Goal: Use online tool/utility: Utilize a website feature to perform a specific function

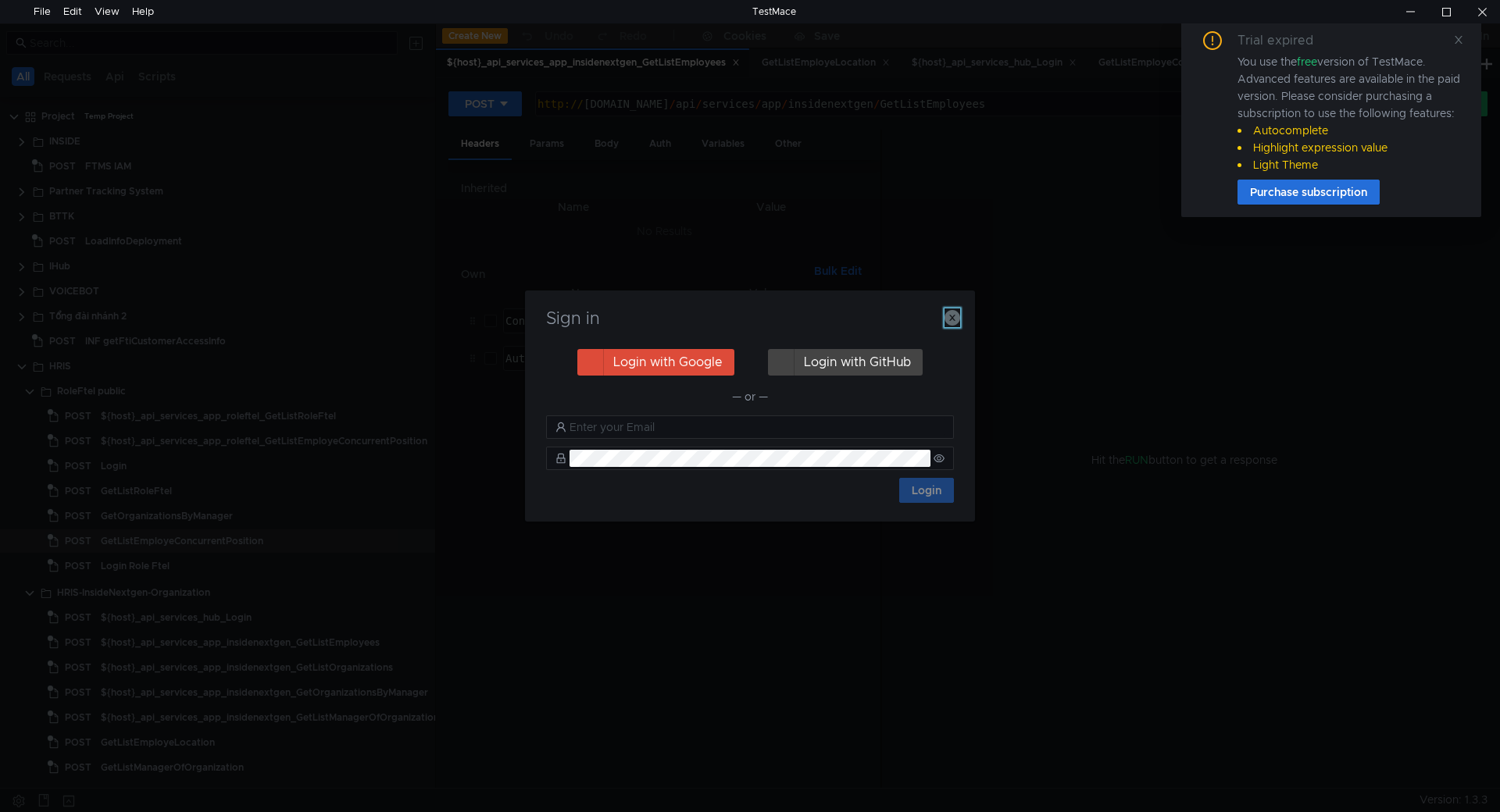
click at [954, 316] on icon "button" at bounding box center [952, 318] width 16 height 16
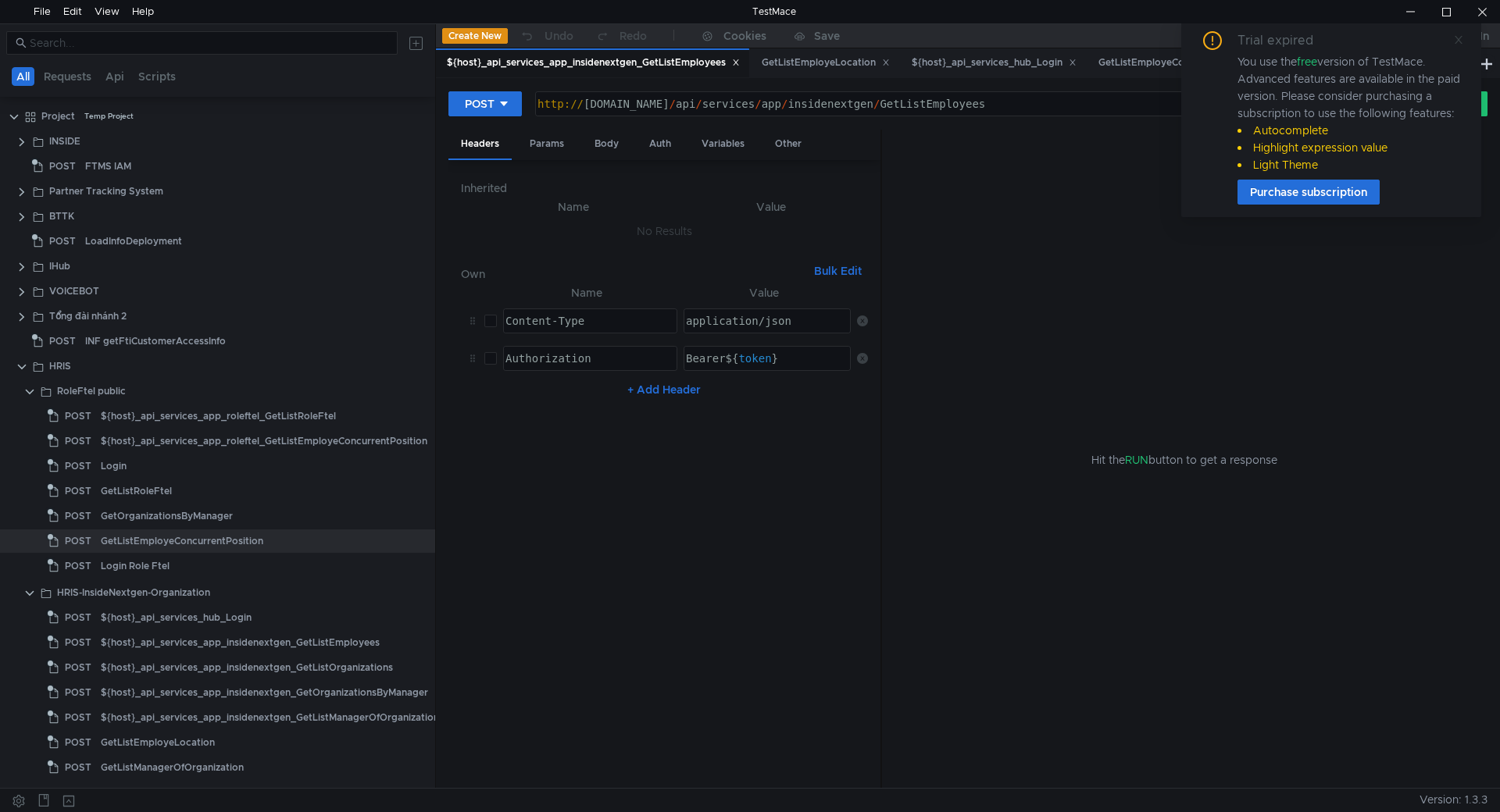
click at [1460, 41] on icon at bounding box center [1458, 40] width 8 height 8
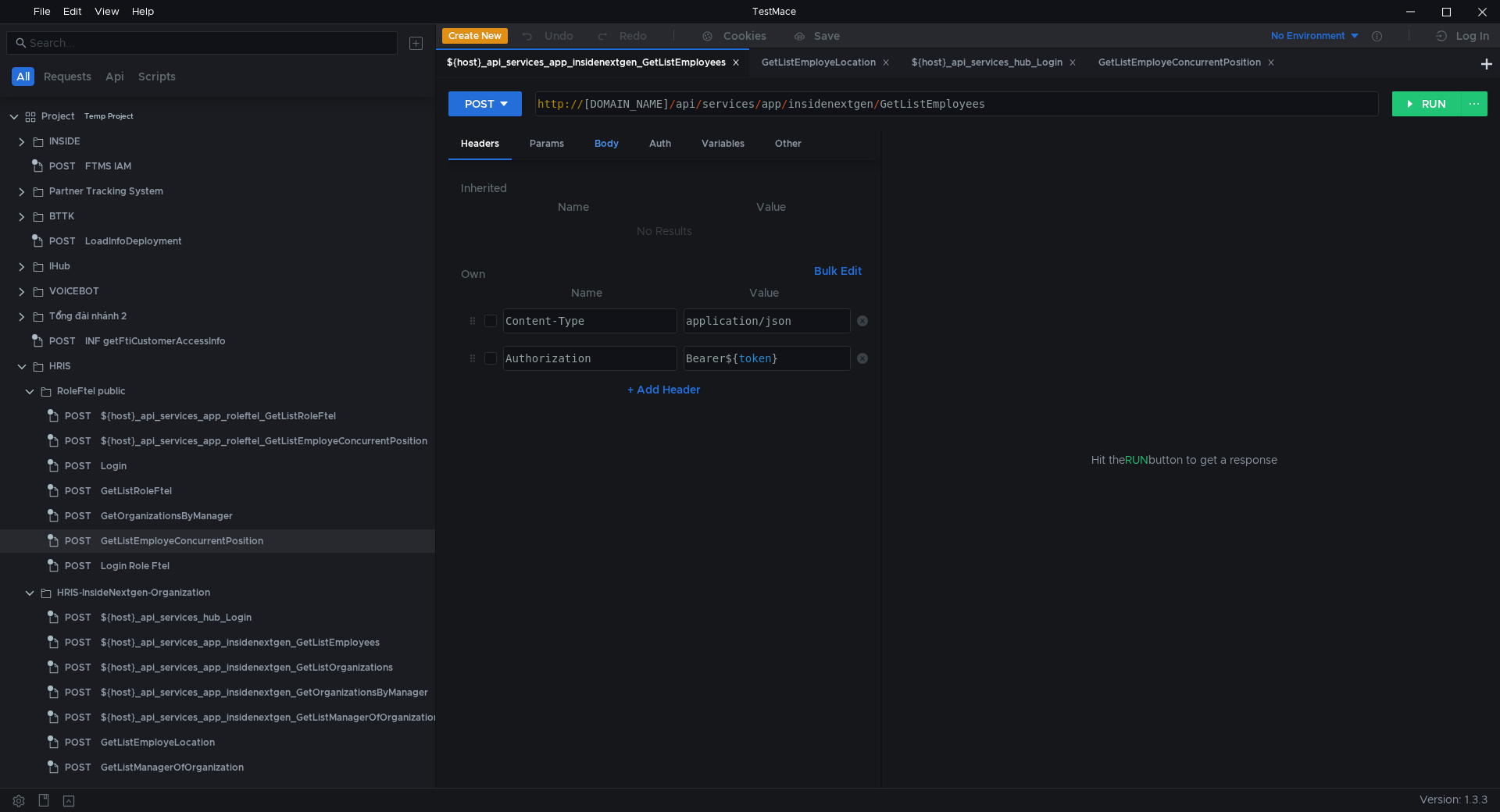
click at [597, 147] on div "Body" at bounding box center [606, 144] width 50 height 29
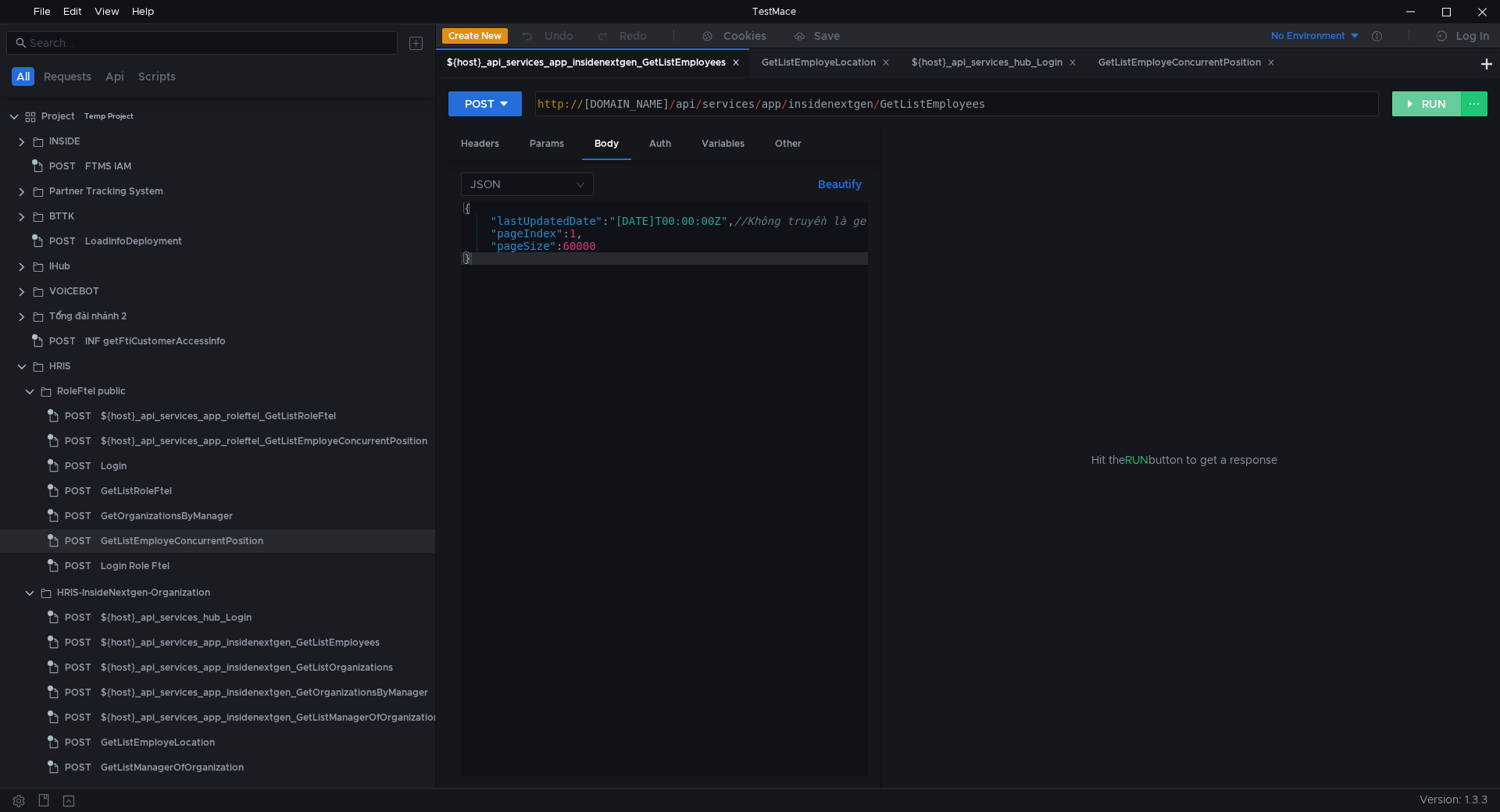
click at [1399, 101] on button "RUN" at bounding box center [1427, 104] width 70 height 25
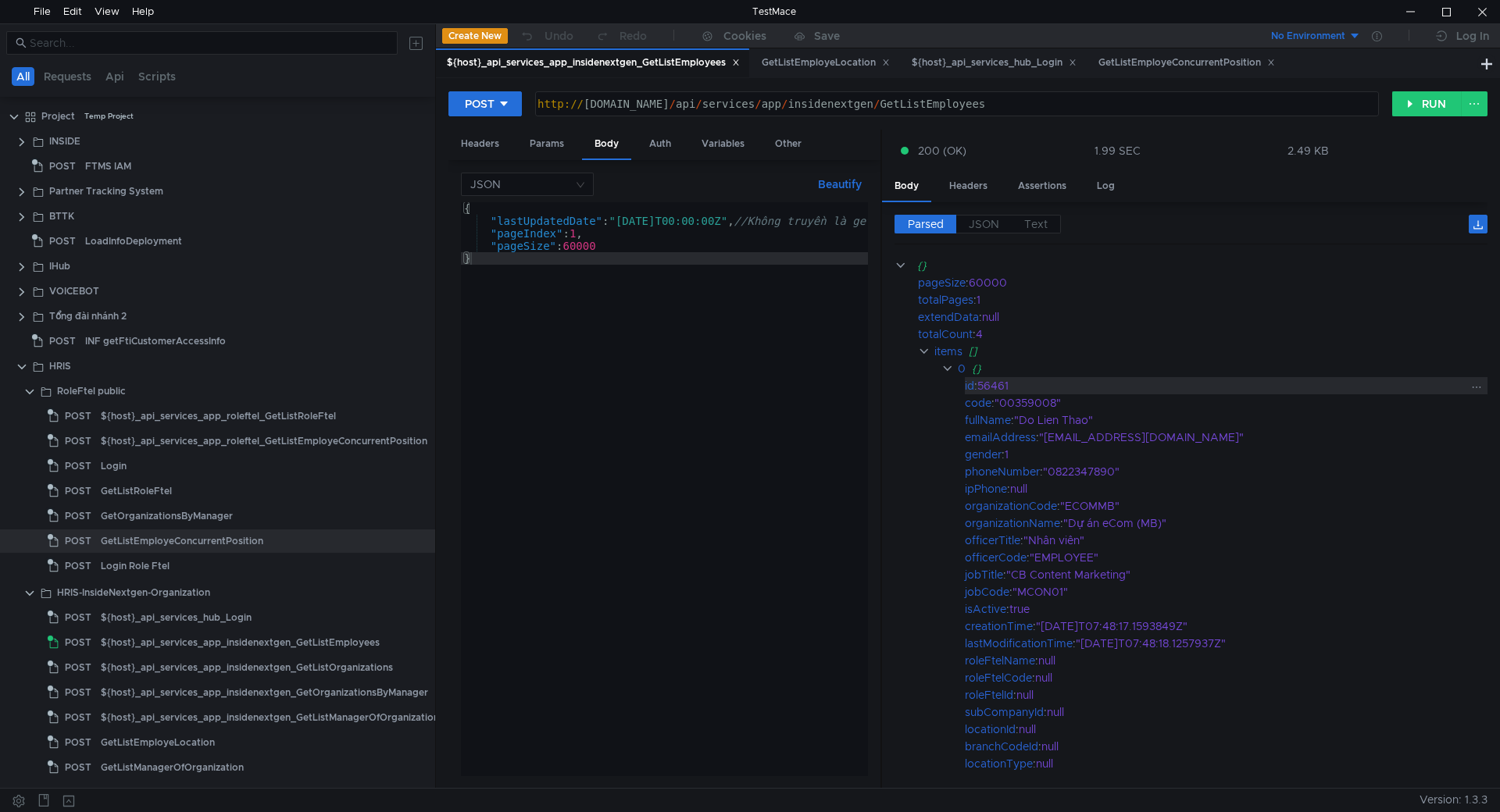
click at [1286, 384] on div "56461" at bounding box center [1221, 386] width 489 height 17
click at [971, 225] on span "JSON" at bounding box center [984, 224] width 30 height 14
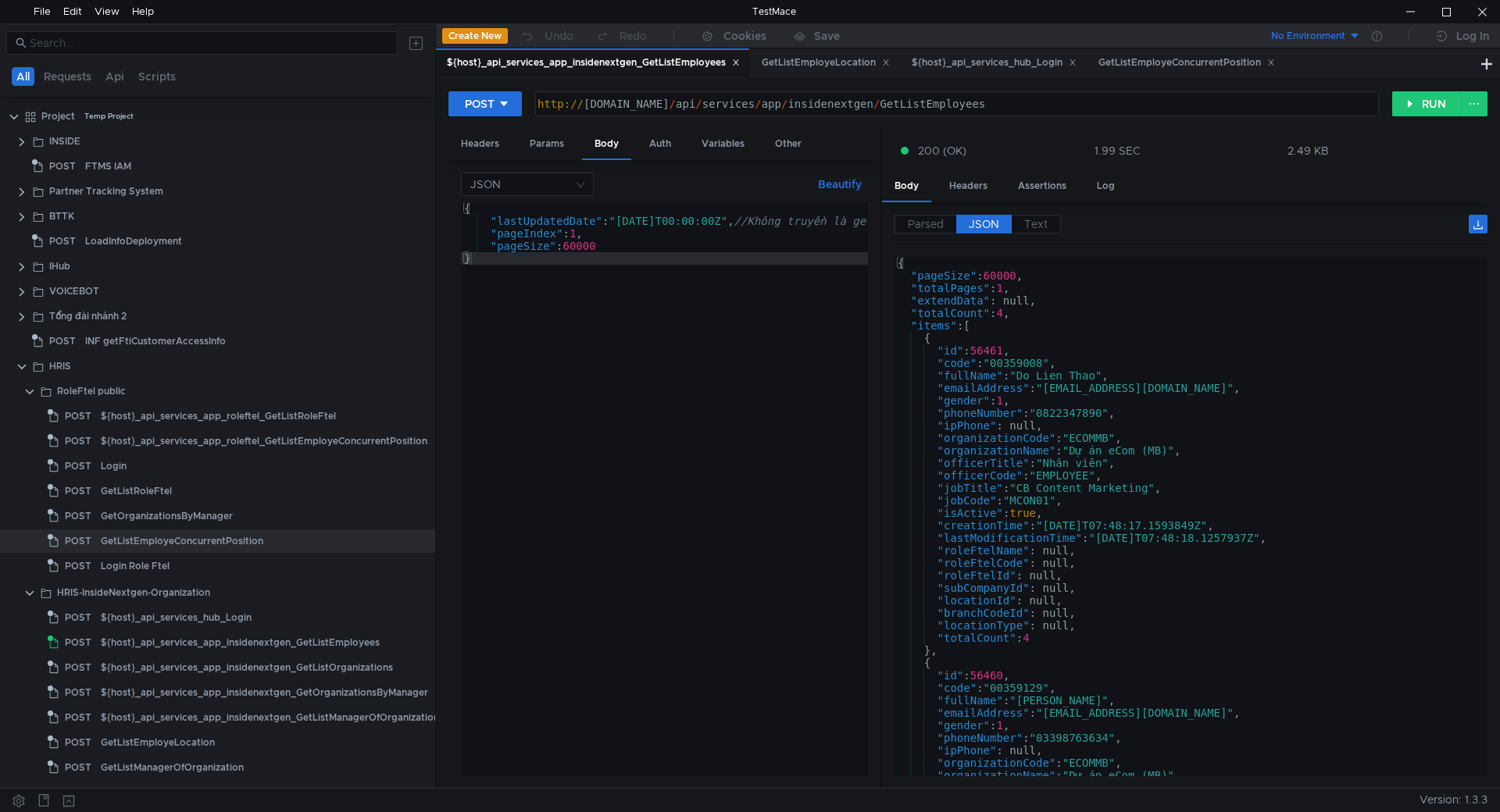
type textarea ""emailAddress": "[EMAIL_ADDRESS][DOMAIN_NAME]","
click at [1110, 392] on div "{ "pageSize" : 60000 , "totalPages" : 1 , "extendData" : null, "totalCount" : 4…" at bounding box center [1188, 530] width 587 height 545
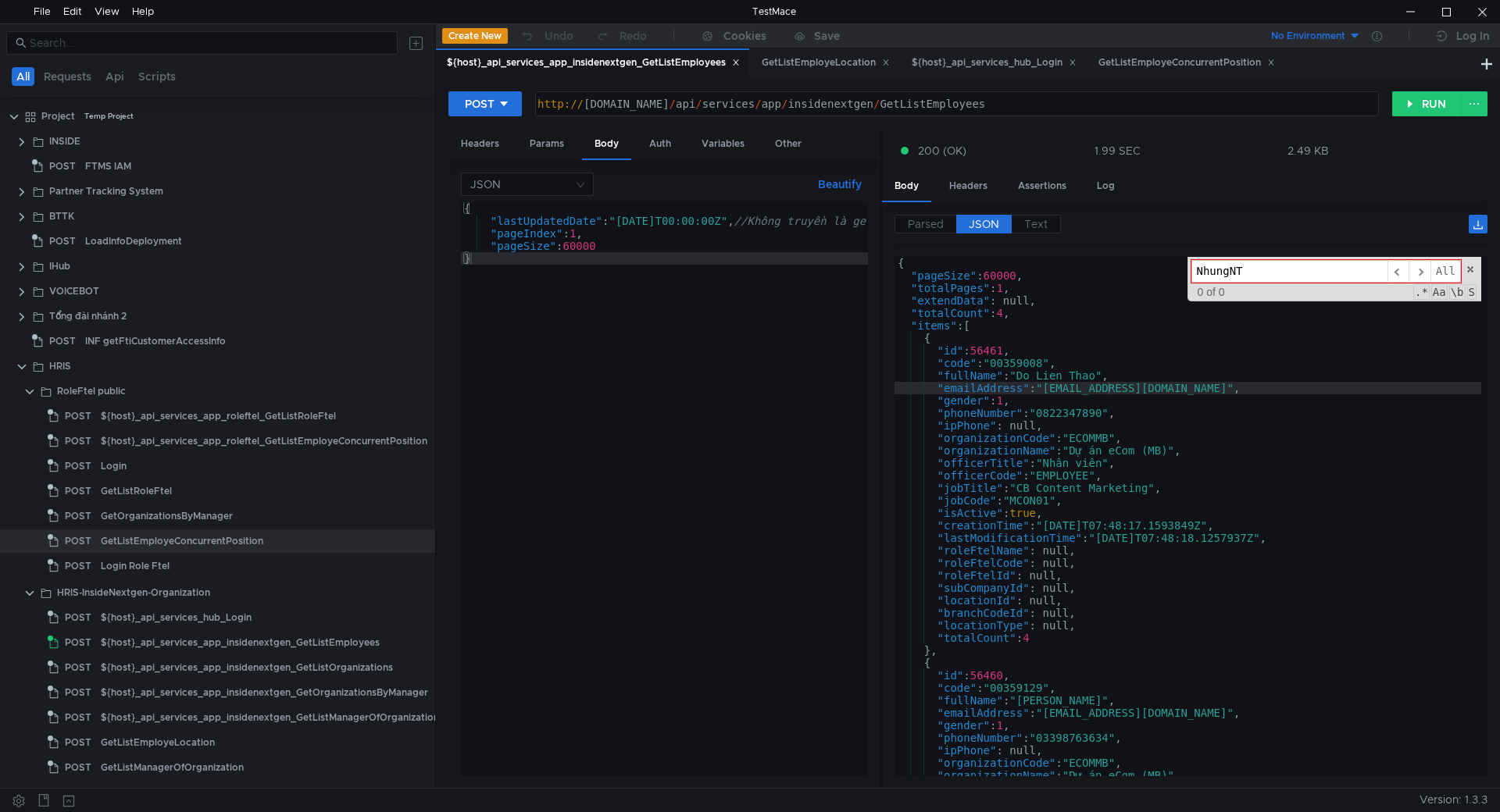
type input "NhungNT"
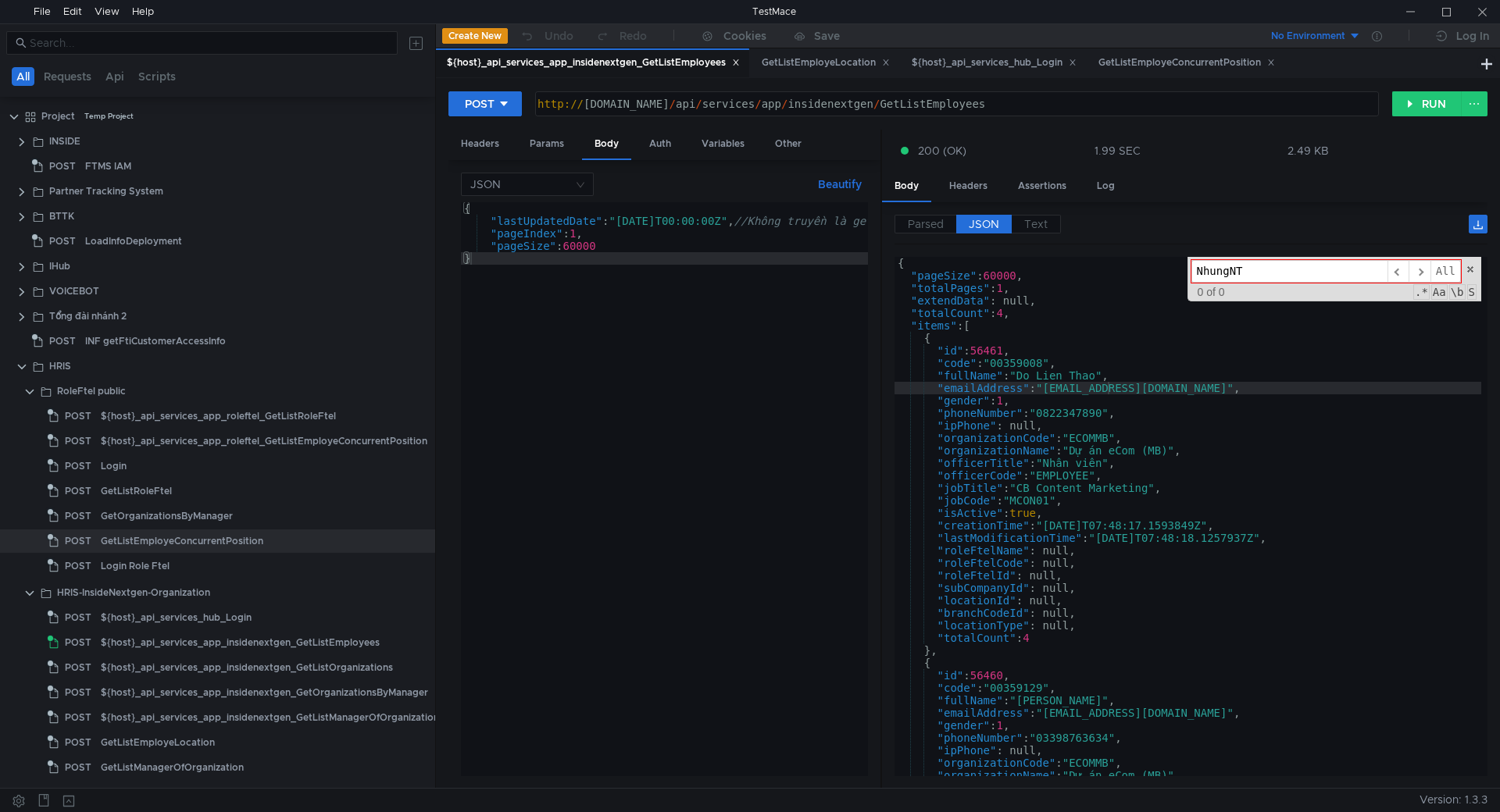
click at [1467, 270] on span at bounding box center [1470, 269] width 11 height 11
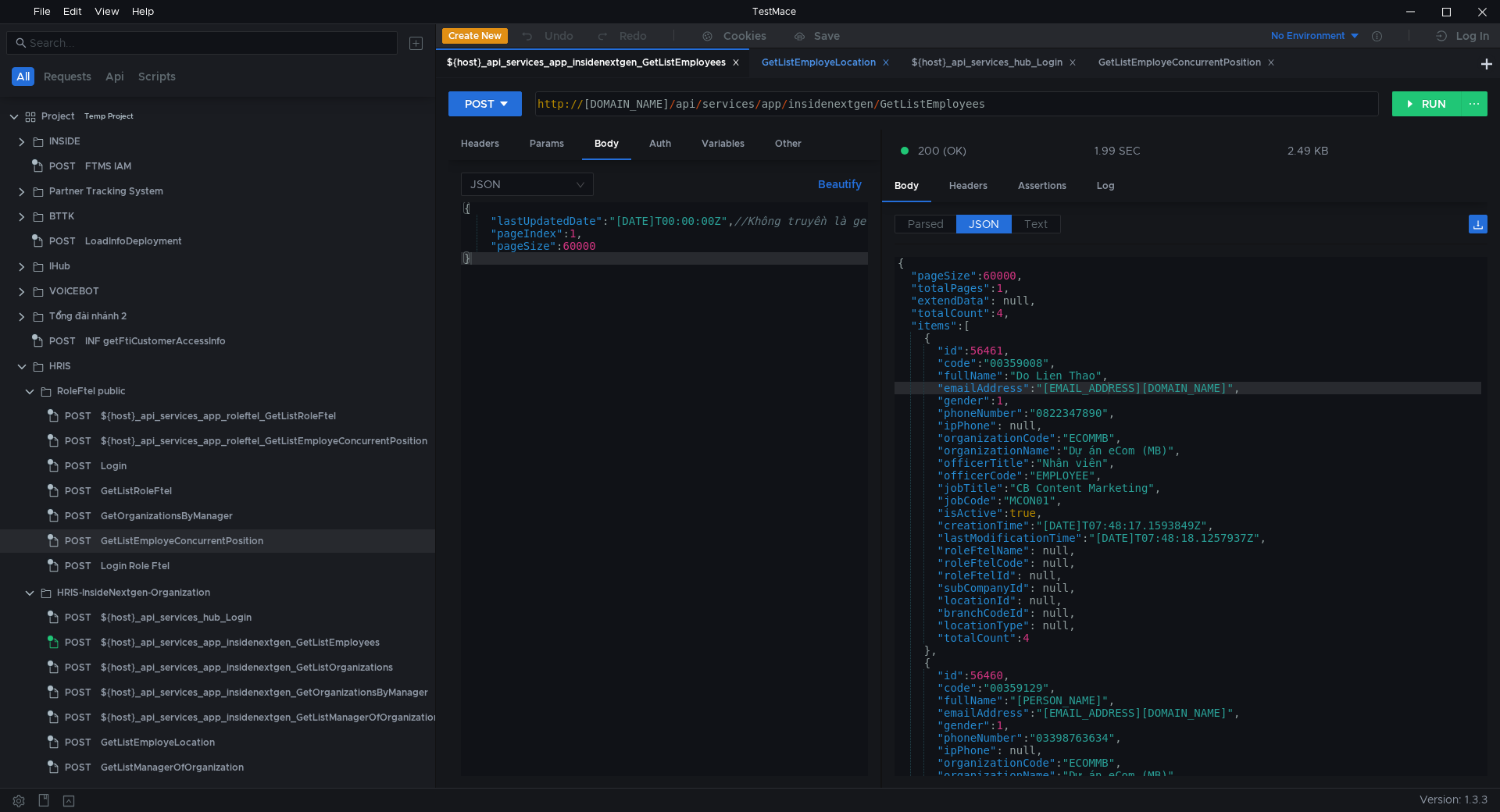
click at [819, 65] on div "GetListEmployeLocation" at bounding box center [826, 63] width 128 height 17
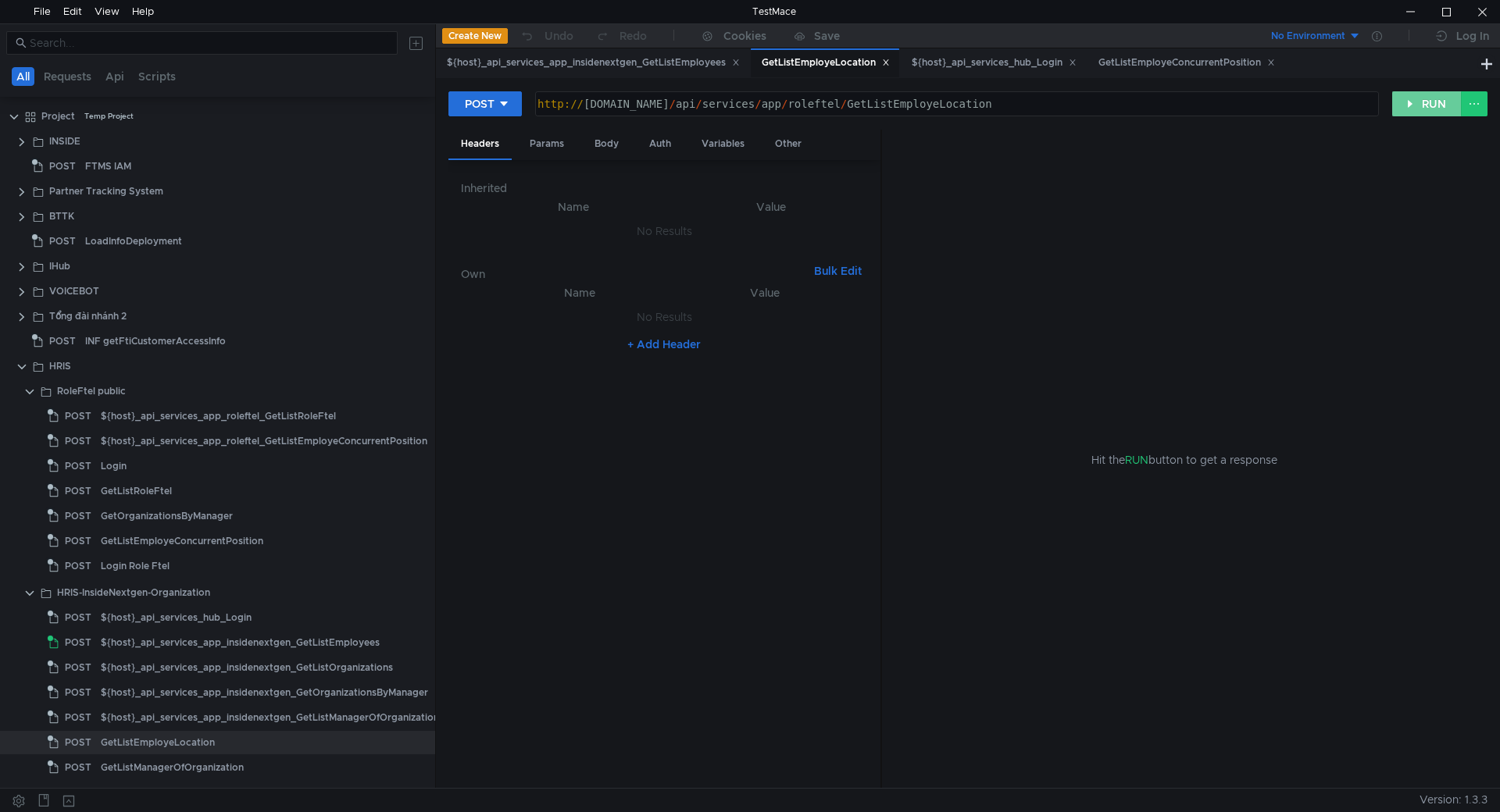
click at [1413, 102] on button "RUN" at bounding box center [1427, 104] width 70 height 25
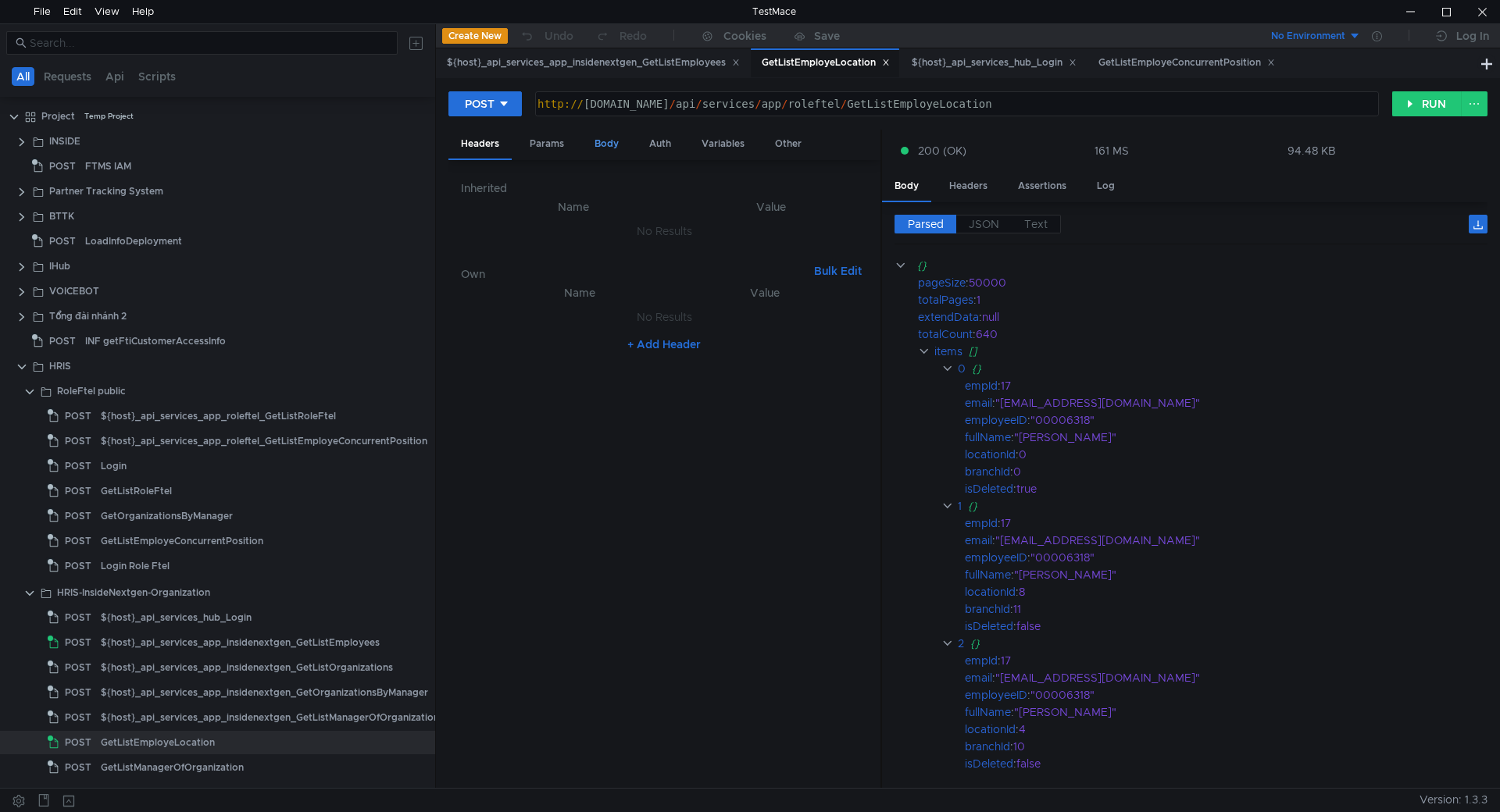
click at [611, 142] on div "Body" at bounding box center [606, 144] width 50 height 29
click at [996, 217] on label "JSON" at bounding box center [984, 224] width 55 height 18
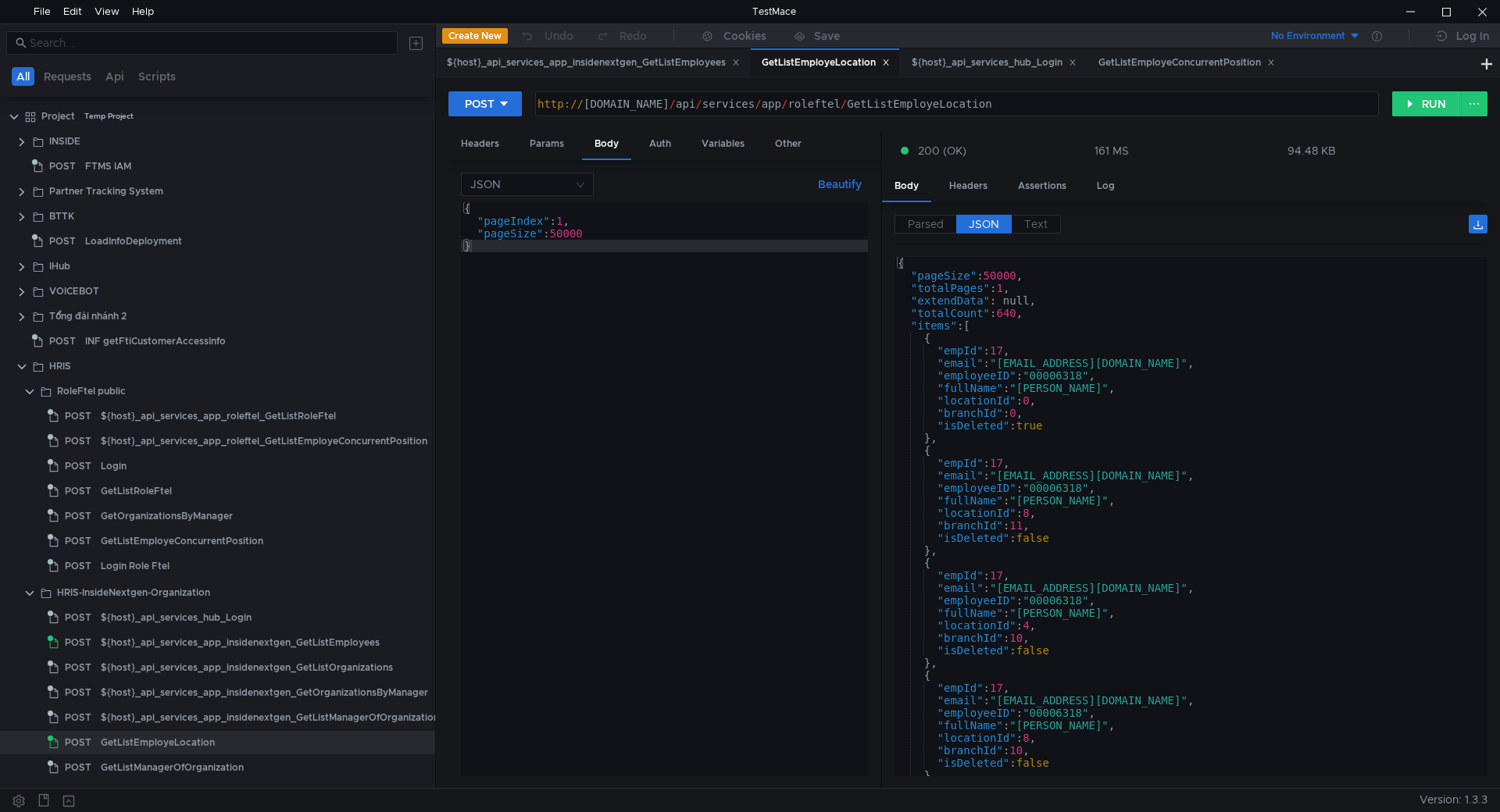
type textarea ""employeeID": "00006318","
click at [1071, 377] on div "{ "pageSize" : 50000 , "totalPages" : 1 , "extendData" : null, "totalCount" : 6…" at bounding box center [1188, 530] width 587 height 545
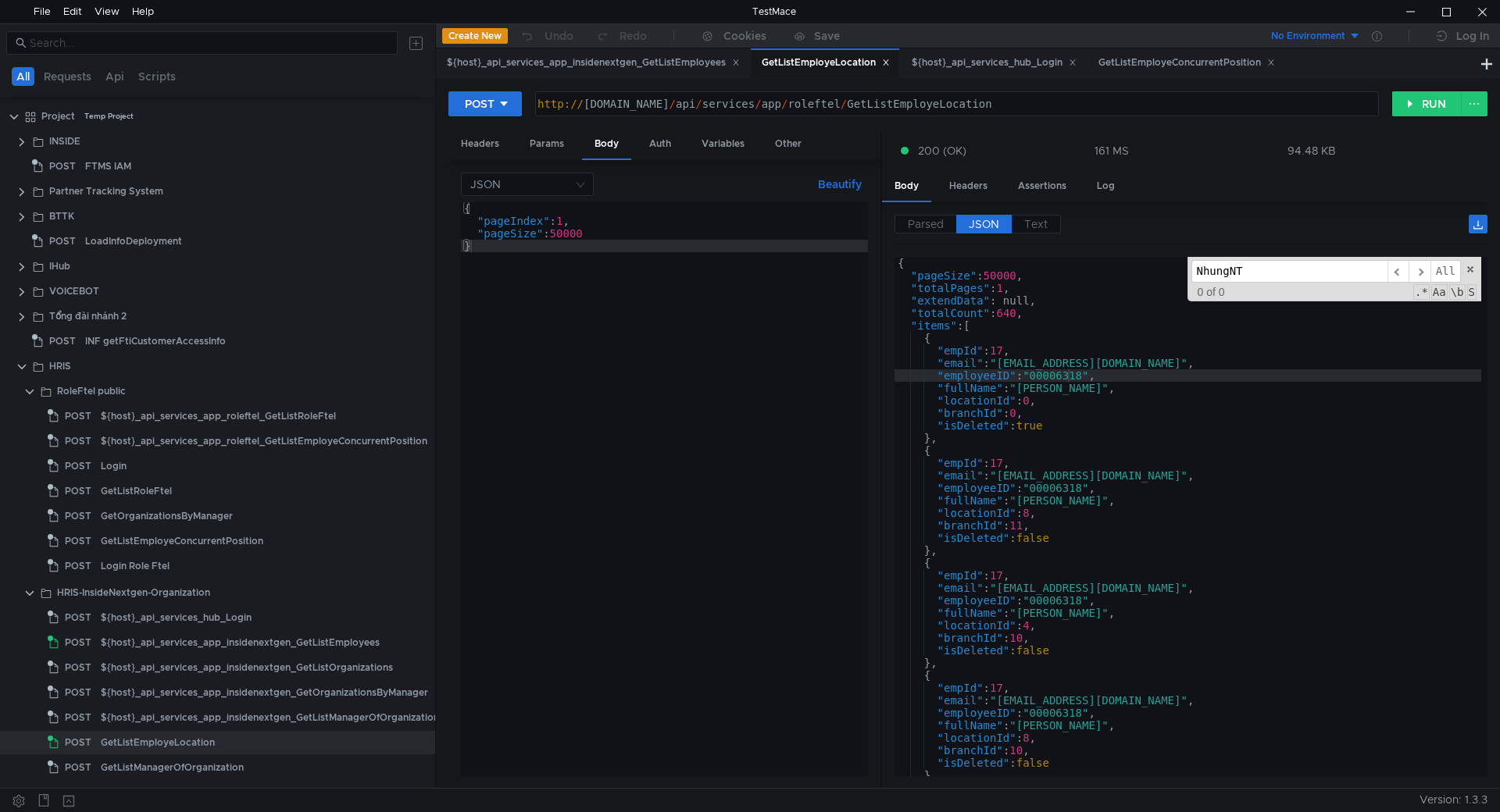
scroll to position [14082, 0]
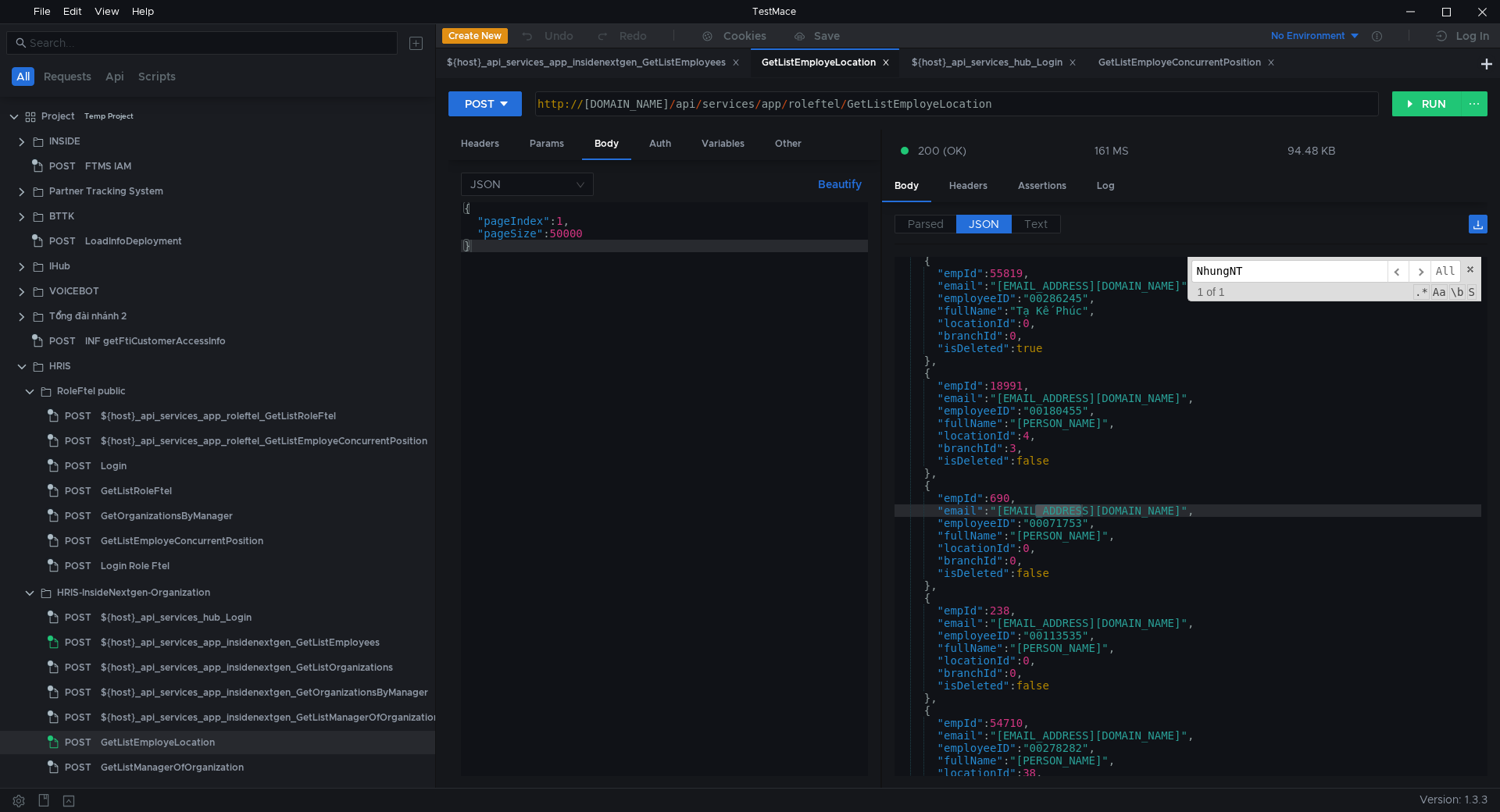
paste input "anTK"
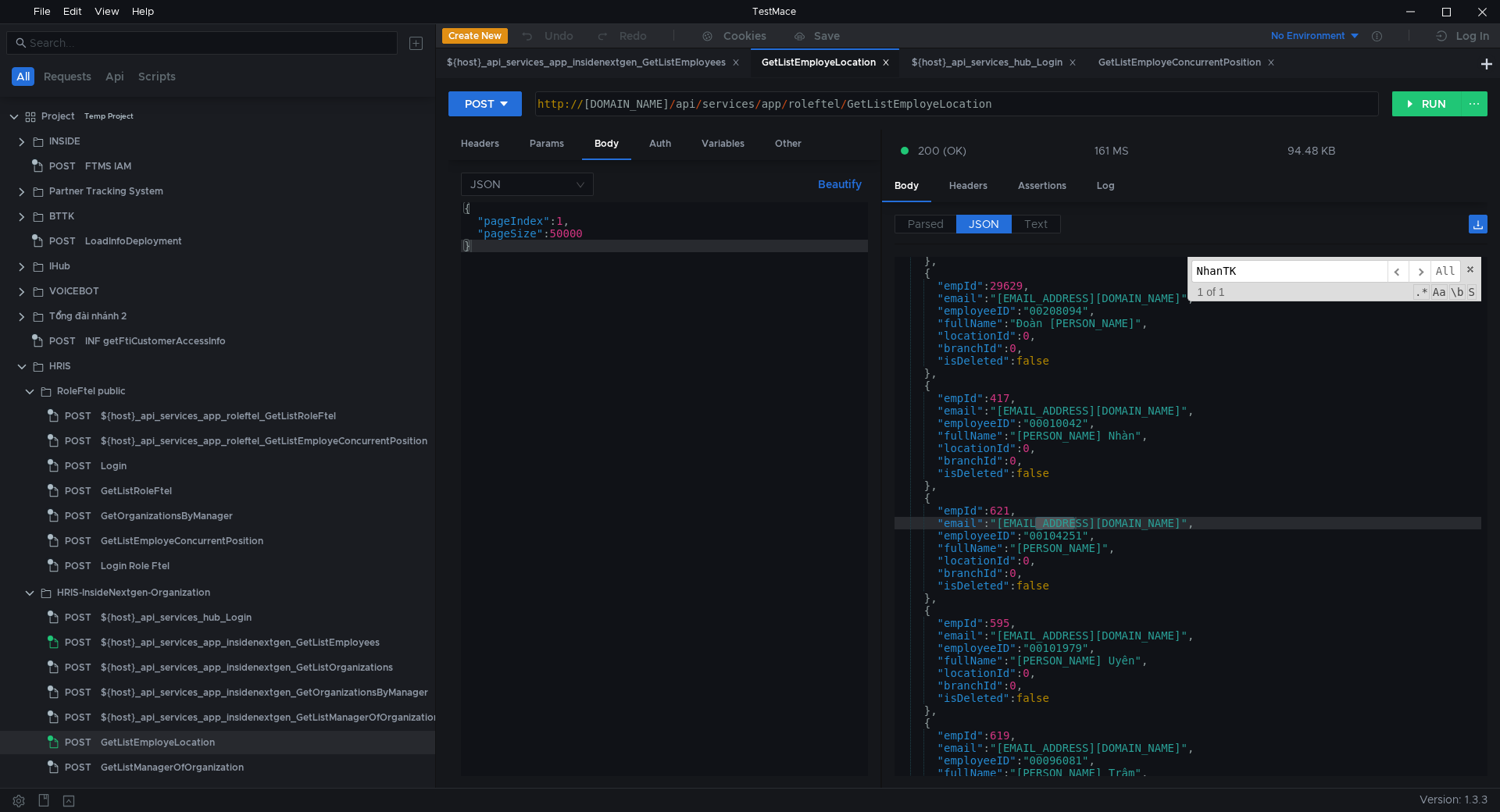
scroll to position [10365, 0]
type input "NhanTK"
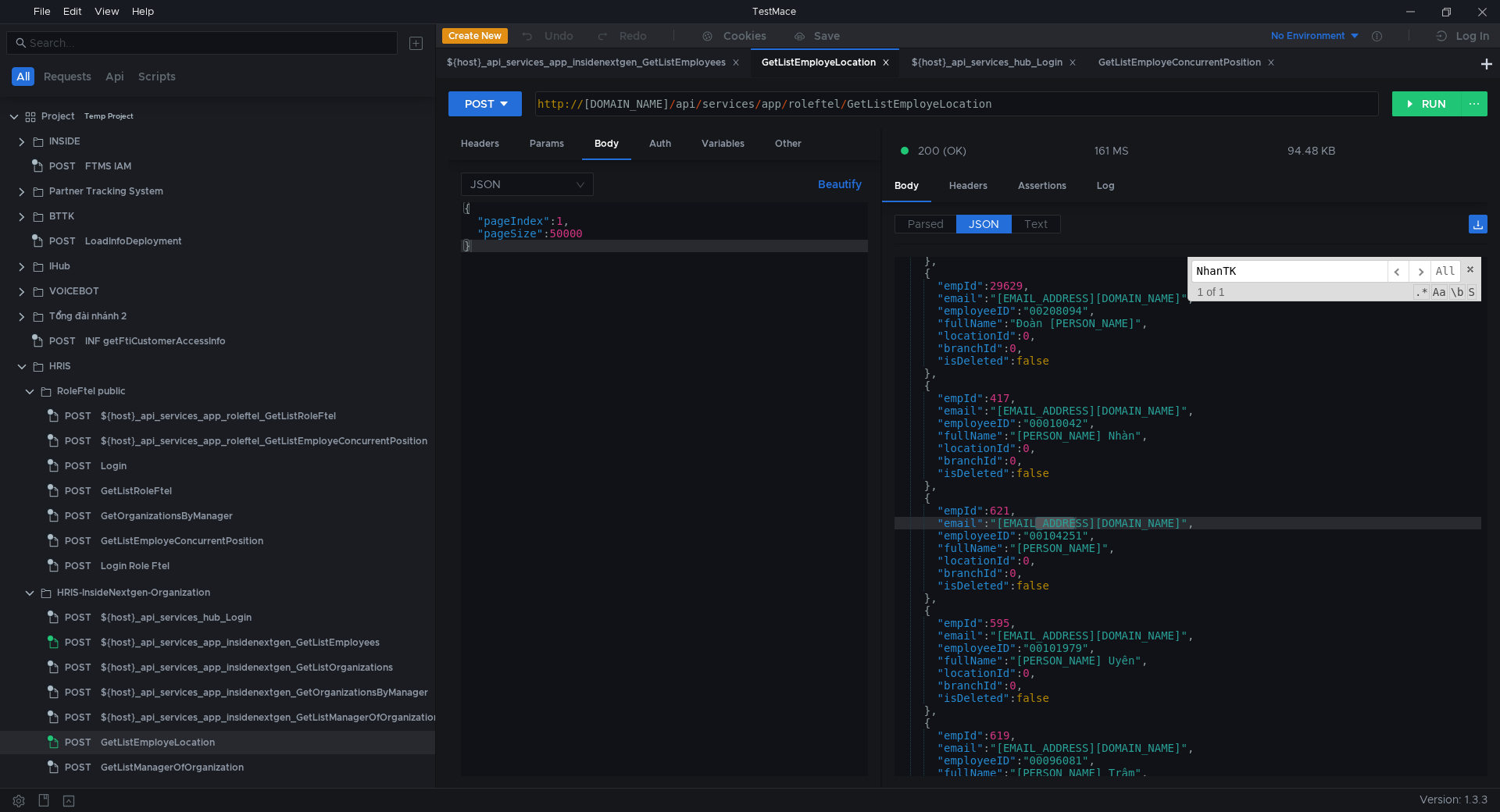
click at [1070, 533] on div "} , { "empId" : 29629 , "email" : "[EMAIL_ADDRESS][DOMAIN_NAME]" , "employeeID"…" at bounding box center [1188, 527] width 587 height 545
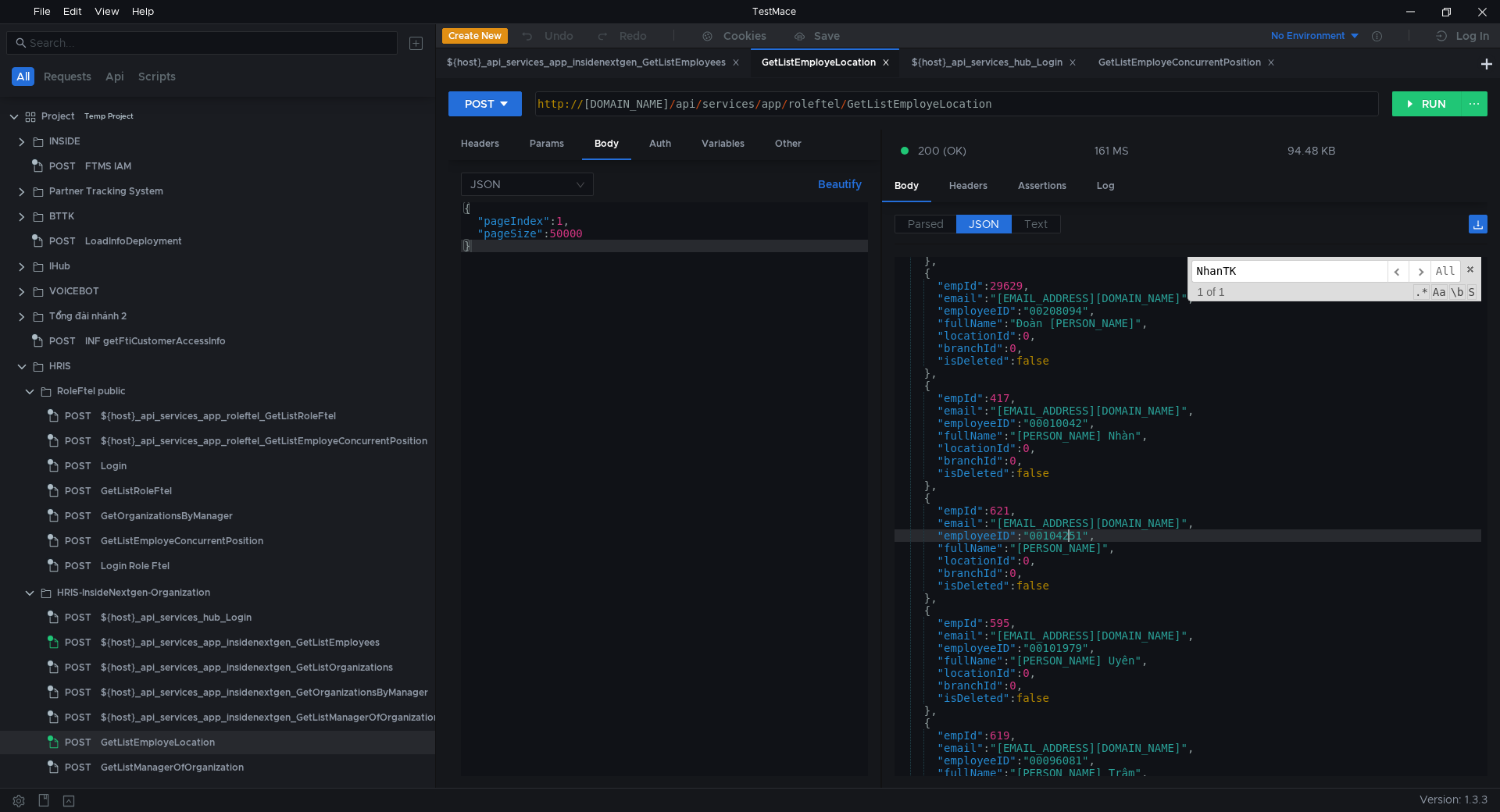
click at [1070, 533] on div "} , { "empId" : 29629 , "email" : "[EMAIL_ADDRESS][DOMAIN_NAME]" , "employeeID"…" at bounding box center [1188, 527] width 587 height 545
drag, startPoint x: 1022, startPoint y: 551, endPoint x: 1118, endPoint y: 552, distance: 96.0
click at [1118, 552] on div "} , { "empId" : 29629 , "email" : "[EMAIL_ADDRESS][DOMAIN_NAME]" , "employeeID"…" at bounding box center [1188, 527] width 587 height 545
type textarea ""fullName": "[PERSON_NAME]","
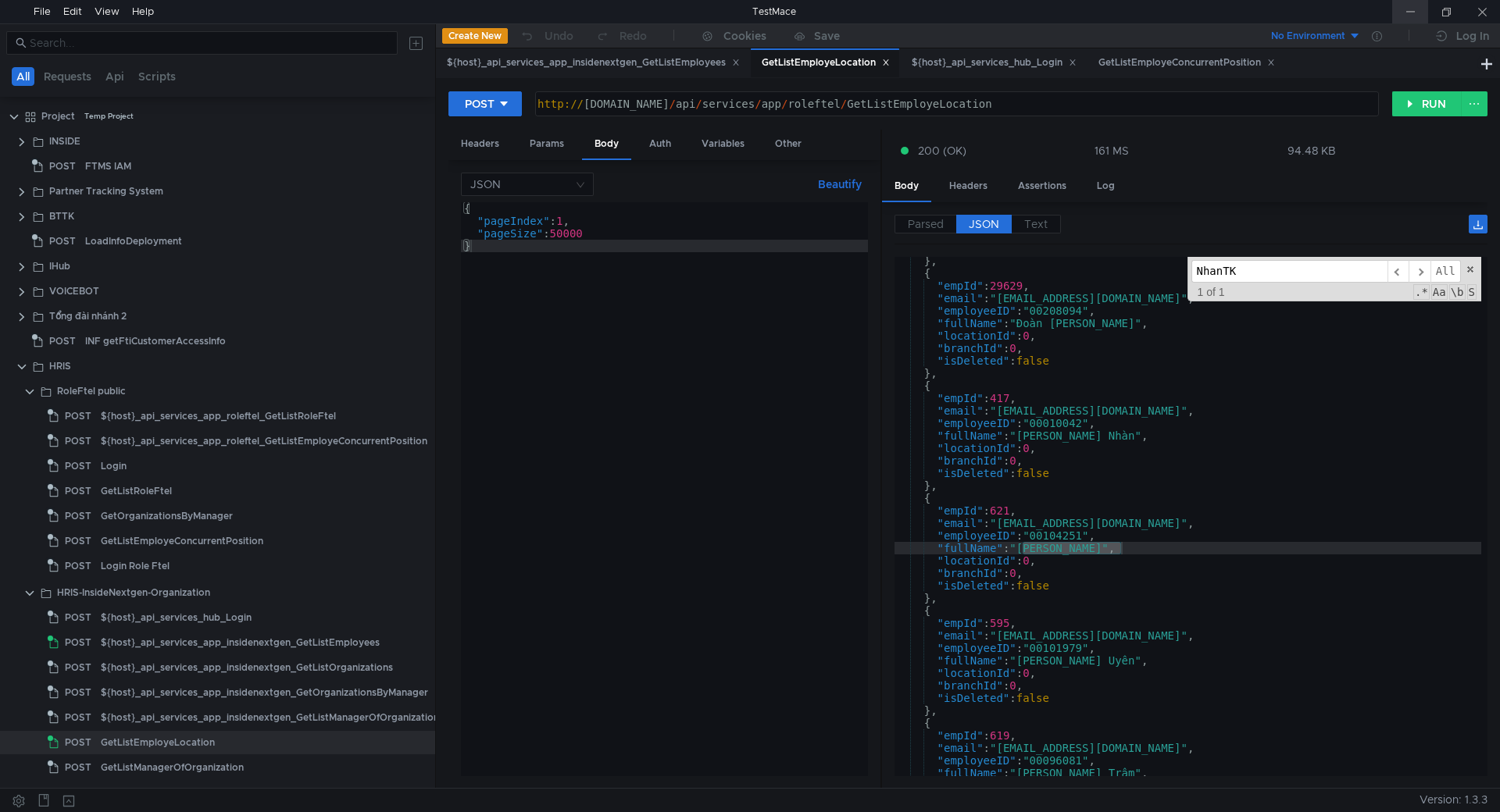
click at [1416, 0] on div at bounding box center [1410, 12] width 36 height 24
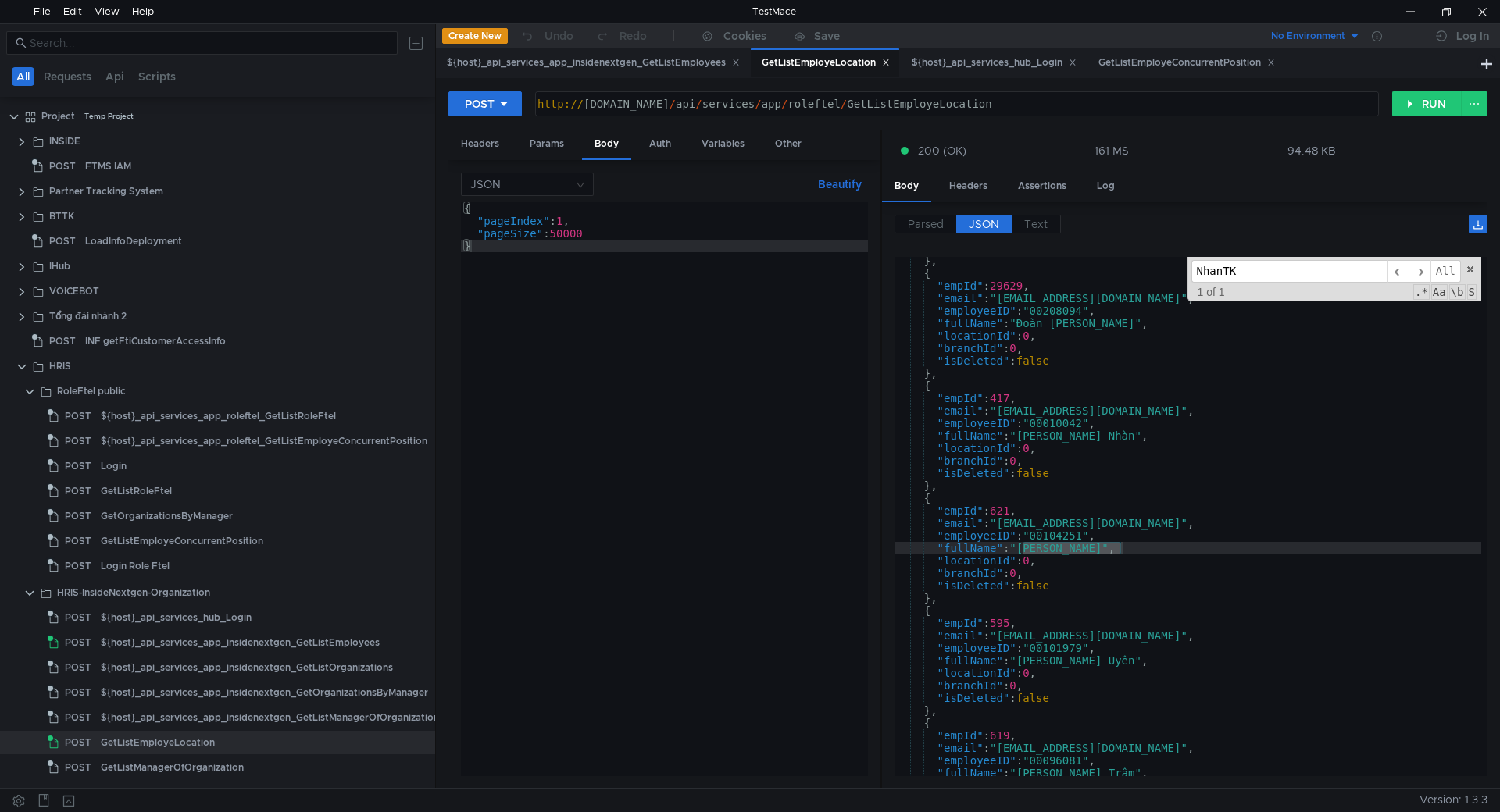
click at [1257, 275] on input "NhanTK" at bounding box center [1289, 271] width 196 height 23
paste input "nhanhtt"
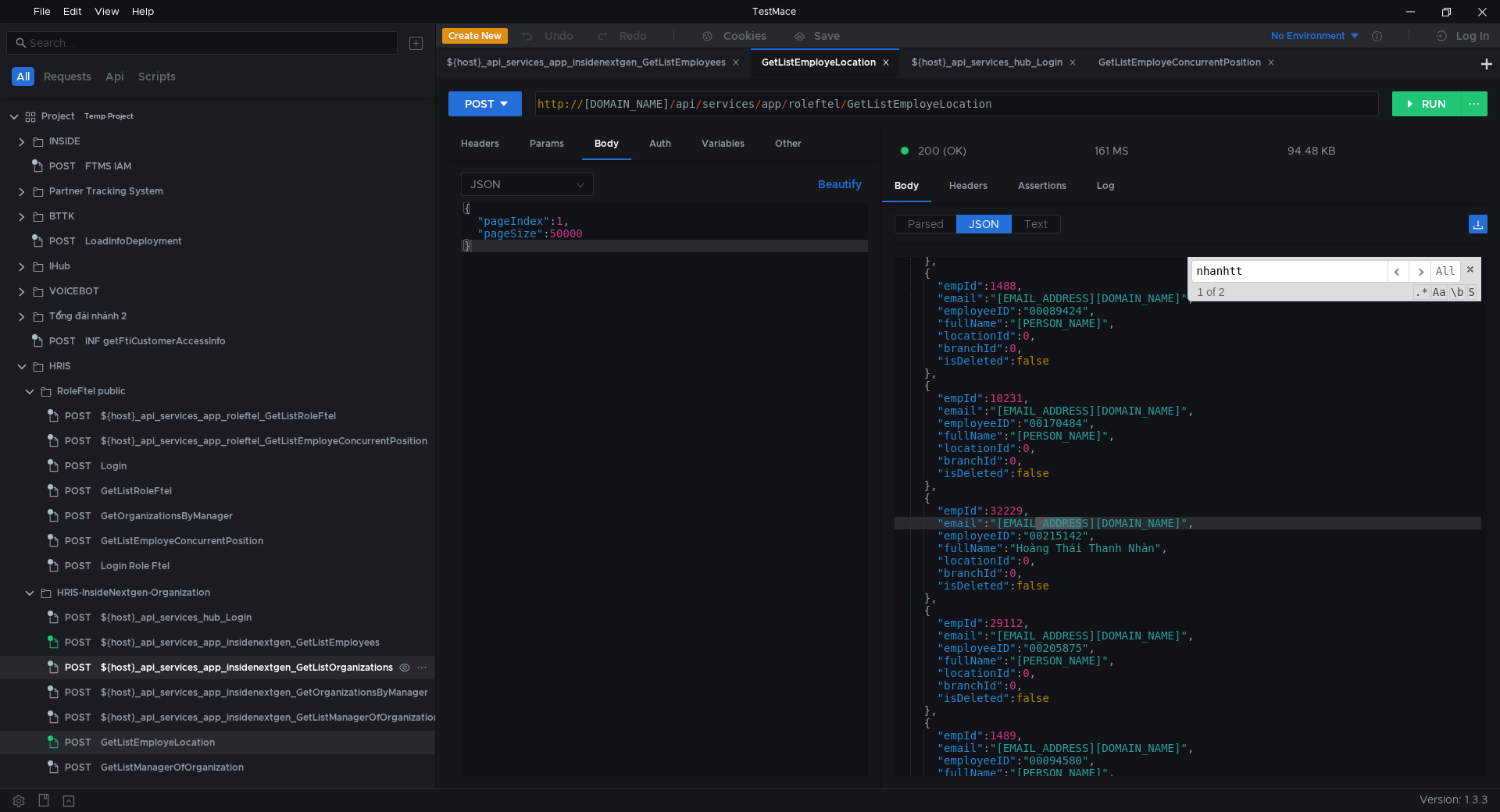
type input "nhanhtt"
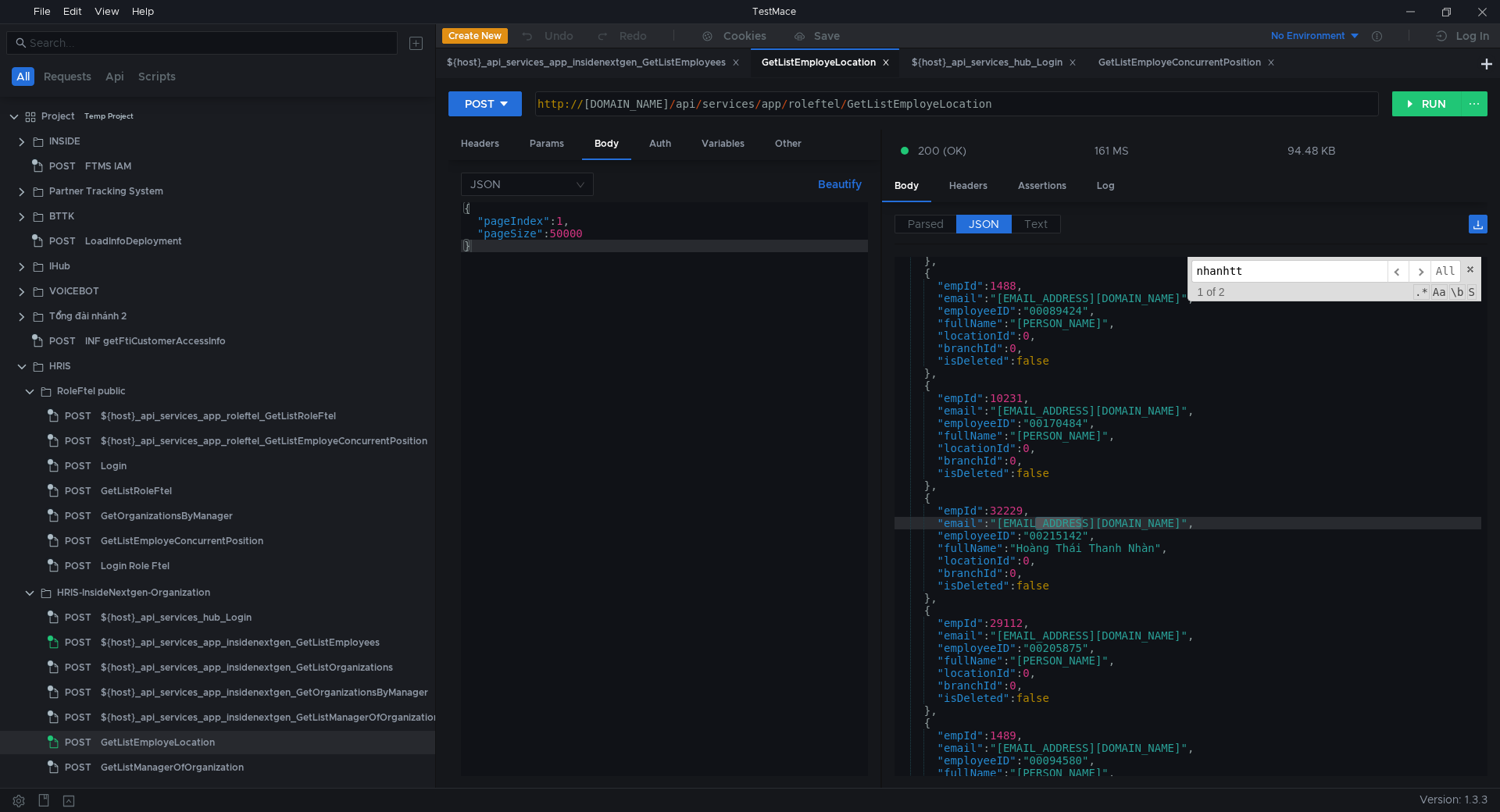
type textarea ""fullName": "[PERSON_NAME]","
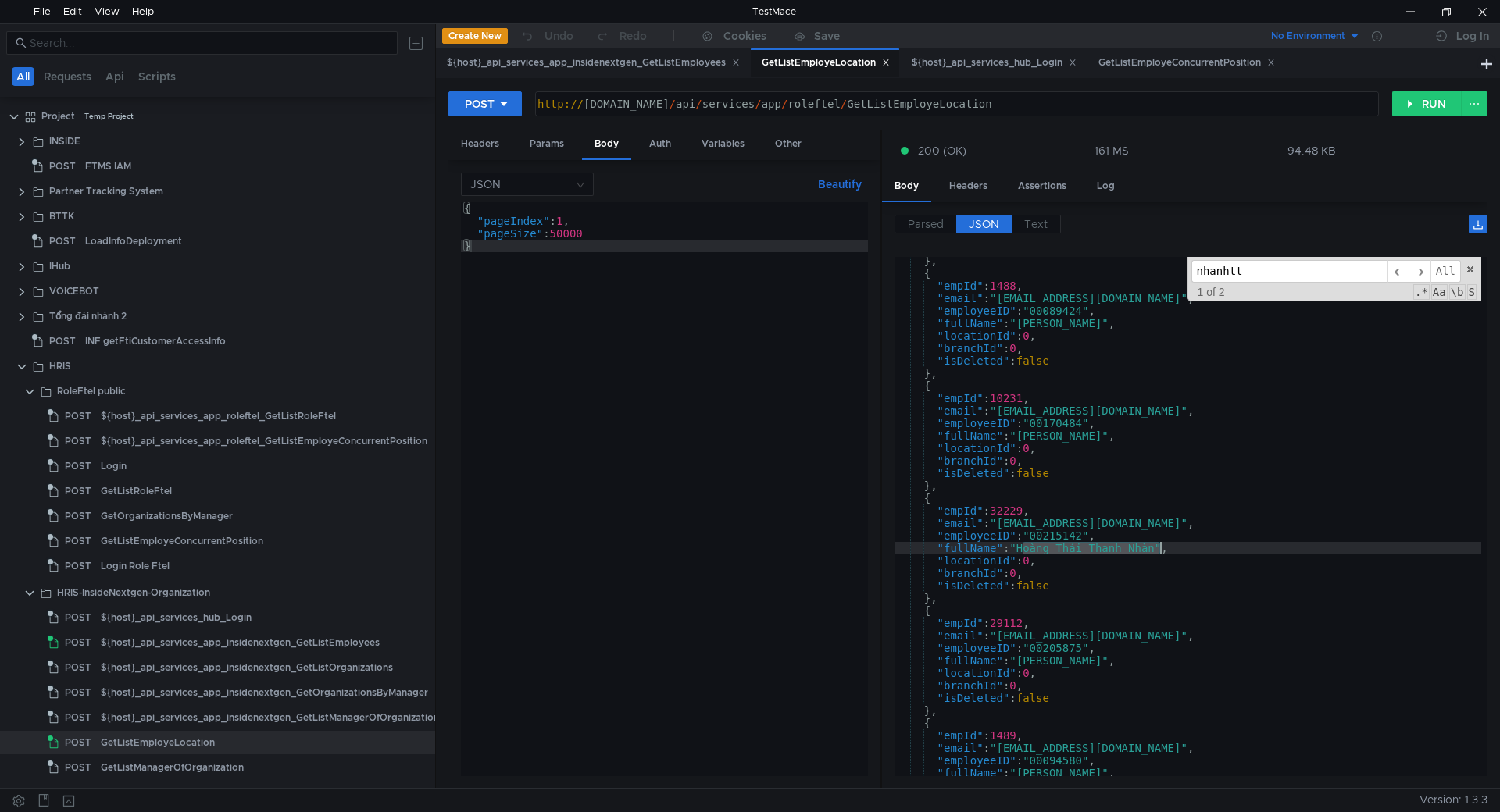
drag, startPoint x: 1025, startPoint y: 553, endPoint x: 1159, endPoint y: 547, distance: 134.1
click at [1159, 547] on div "} , { "empId" : 1488 , "email" : "[EMAIL_ADDRESS][DOMAIN_NAME]" , "employeeID" …" at bounding box center [1188, 527] width 587 height 545
click at [1403, 6] on div at bounding box center [1410, 12] width 36 height 24
click at [1252, 277] on input "nhanhtt" at bounding box center [1289, 271] width 196 height 23
paste input "UyenBT"
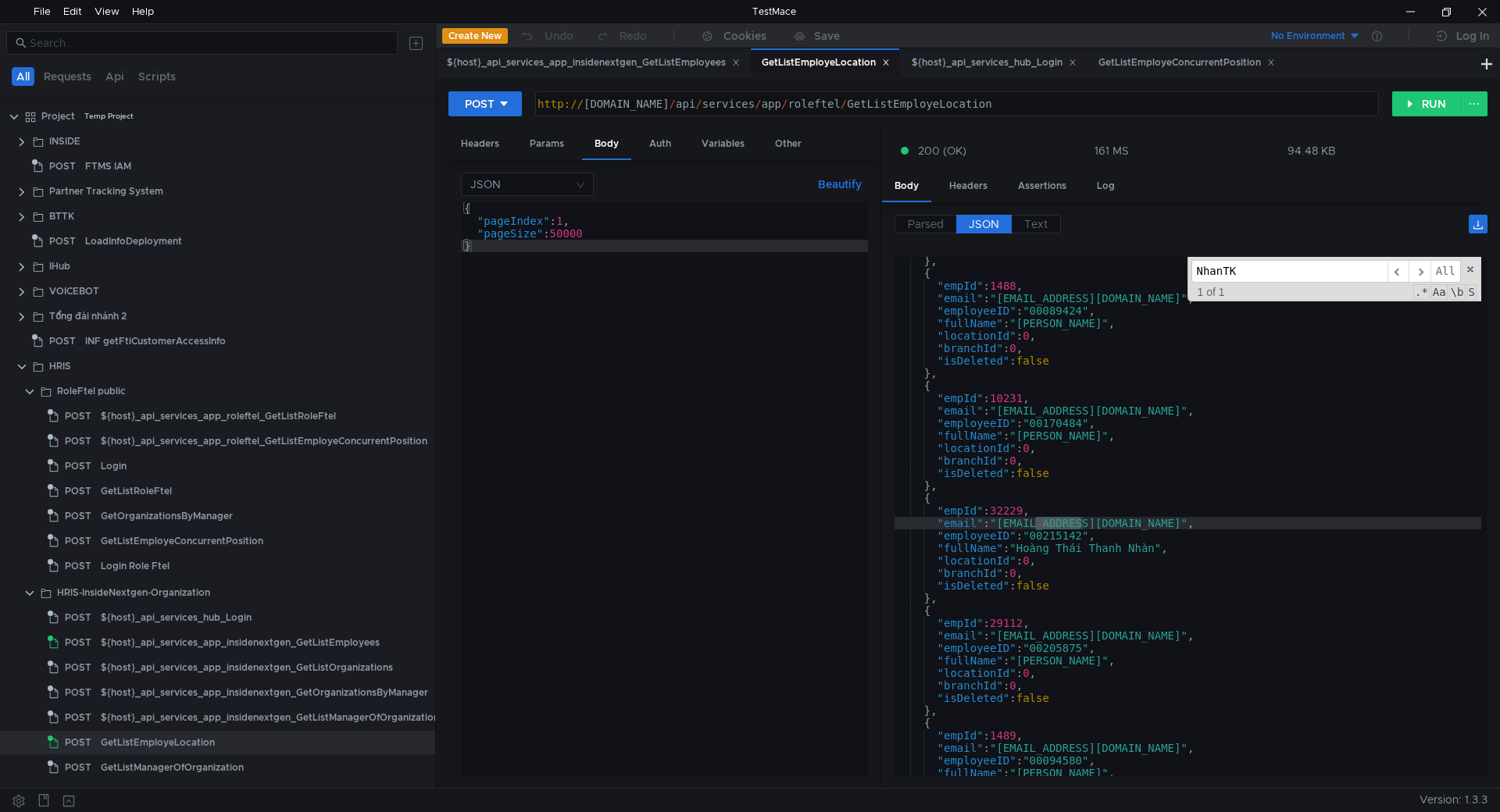
scroll to position [10369, 0]
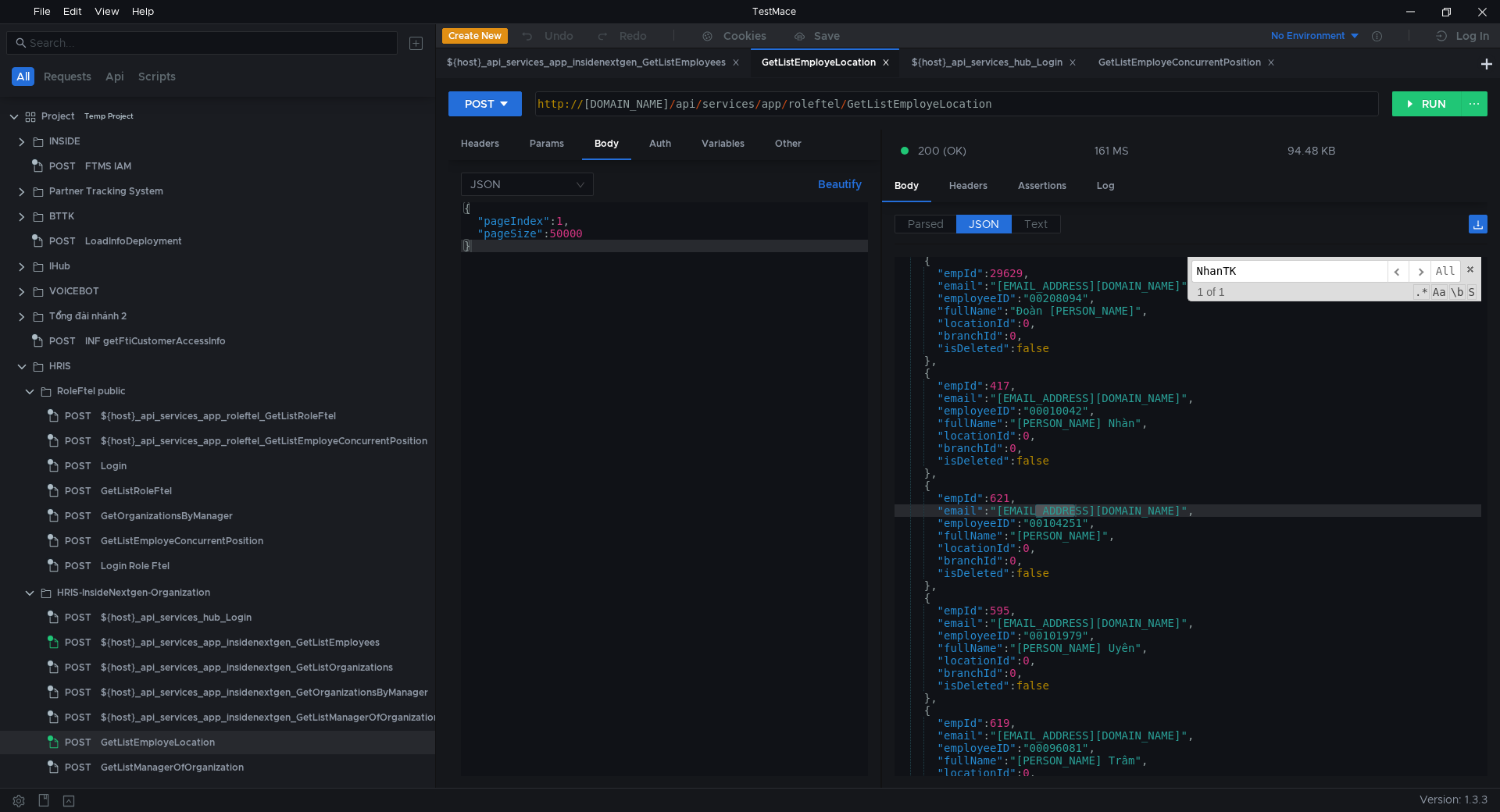
type input "nhanhtt"
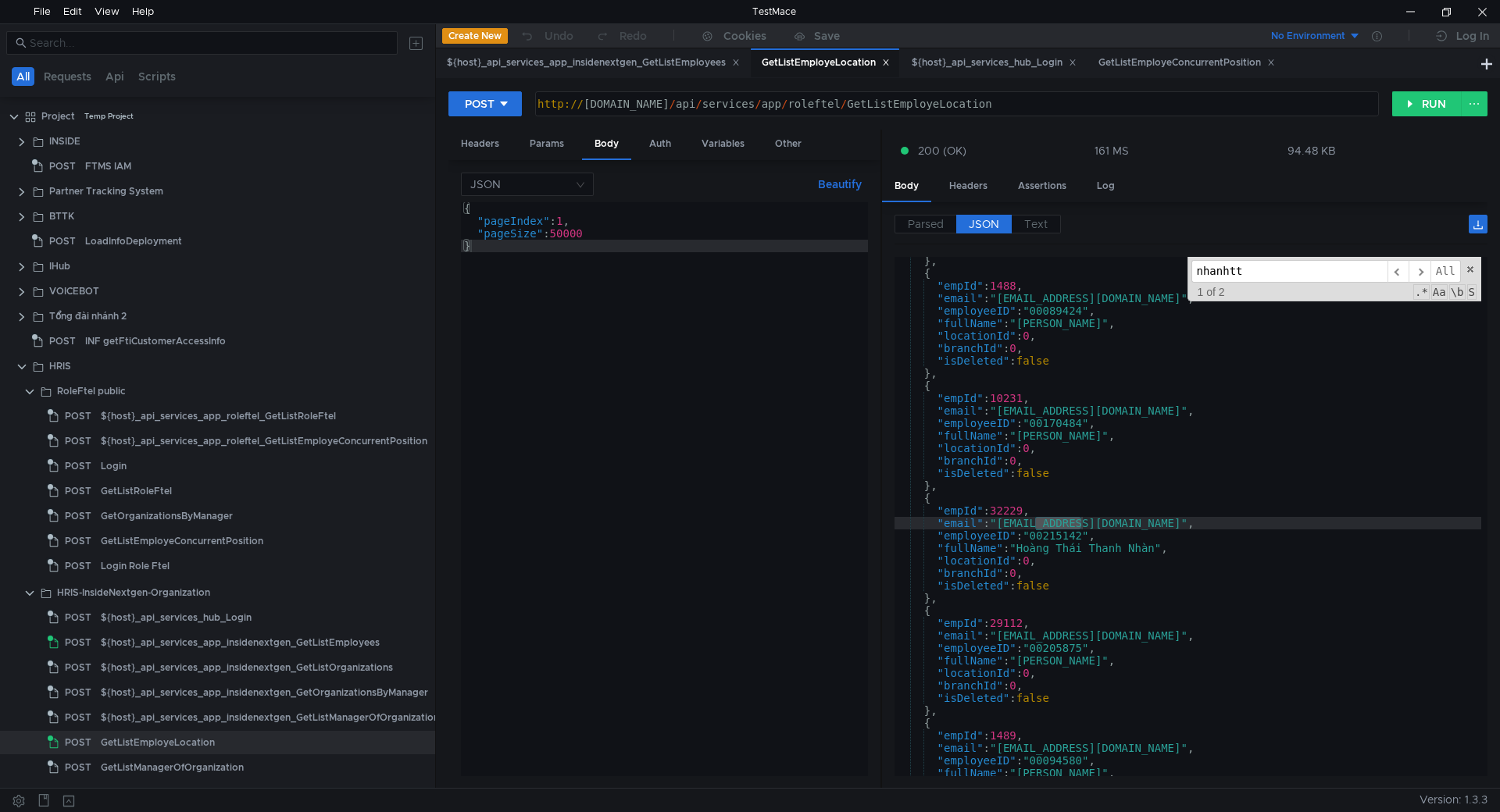
scroll to position [6412, 0]
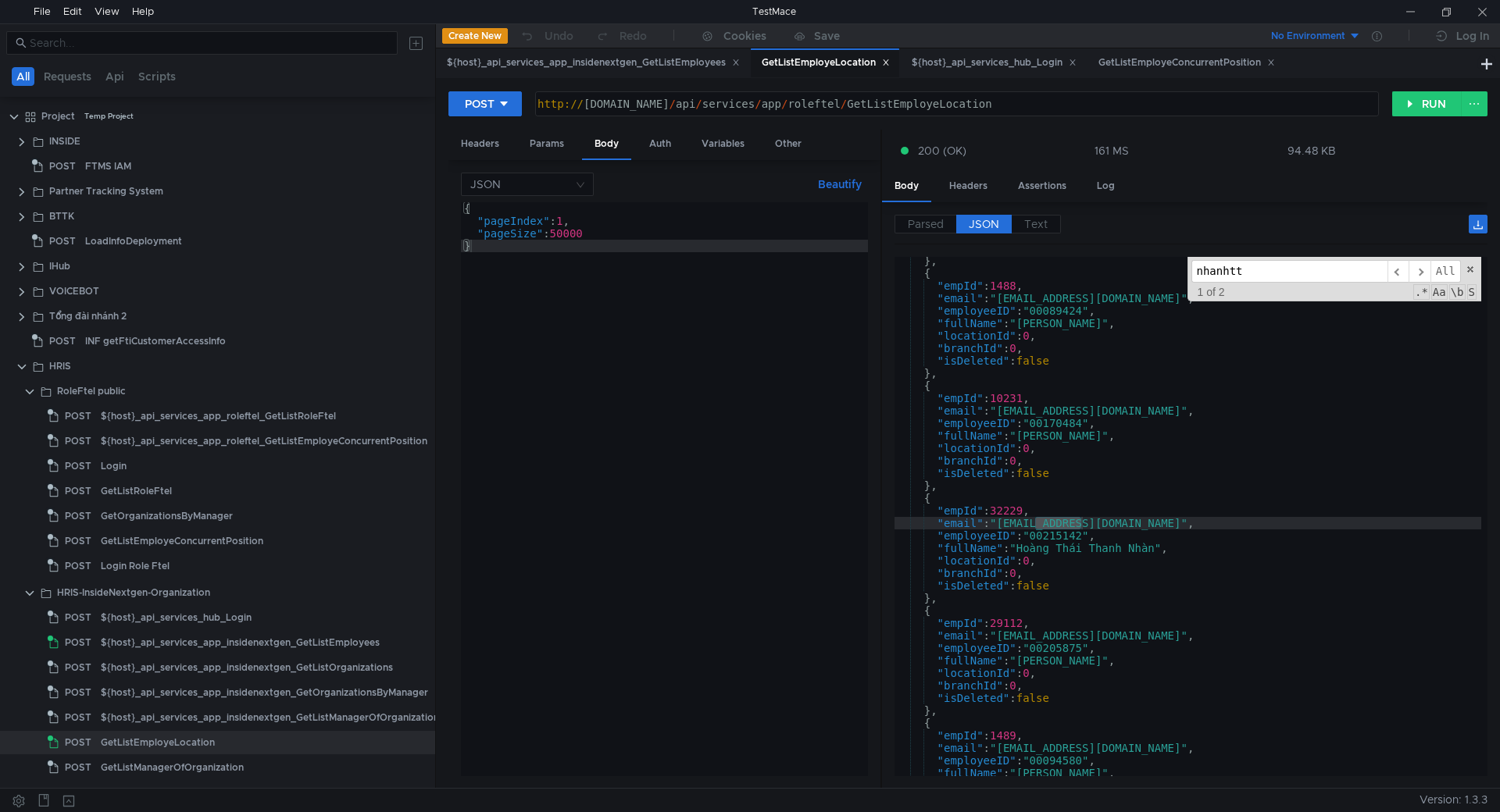
click at [1265, 272] on input "nhanhtt" at bounding box center [1289, 271] width 196 height 23
click at [1247, 277] on input "nhanhtt" at bounding box center [1289, 271] width 196 height 23
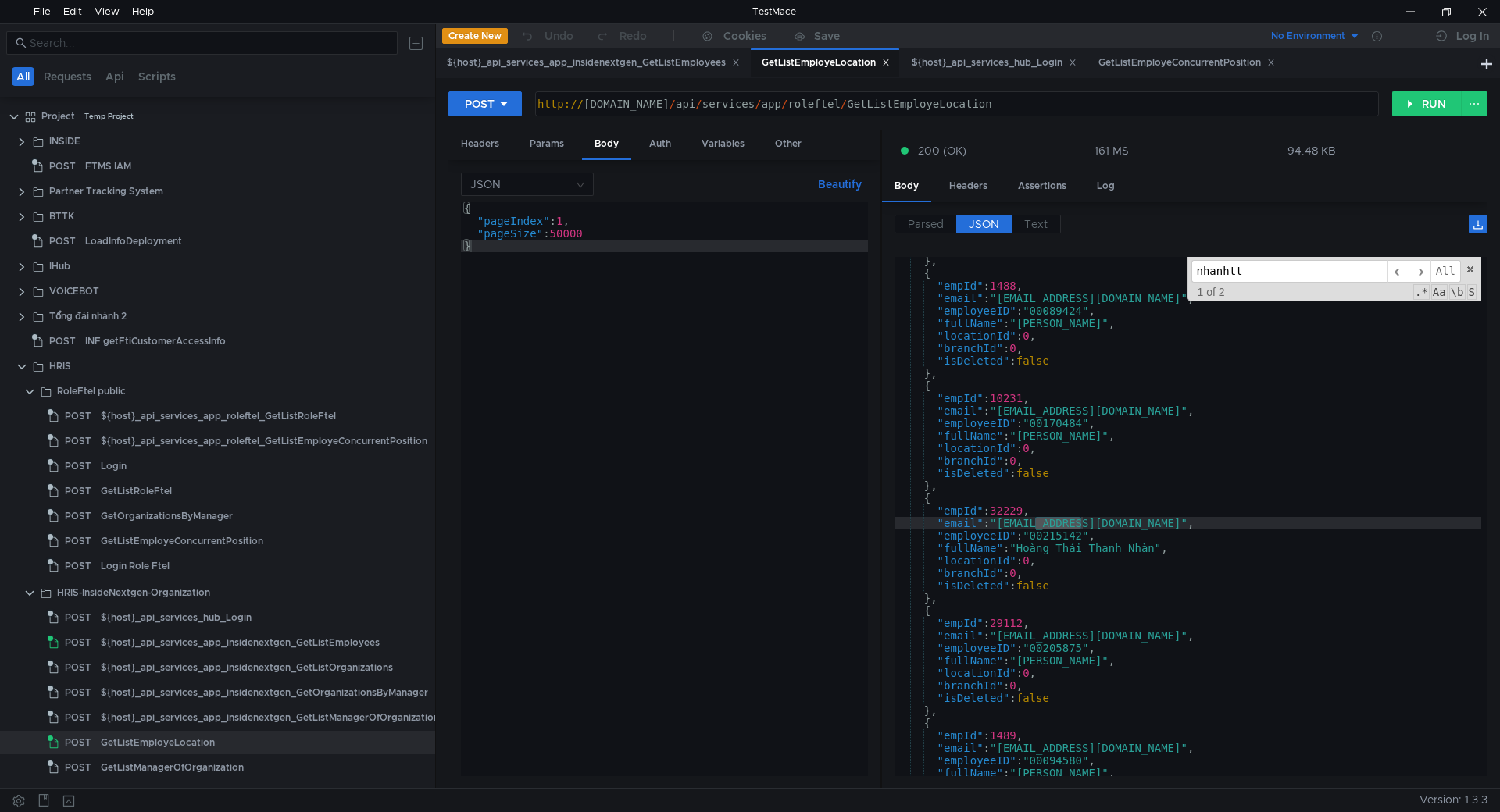
scroll to position [10329, 0]
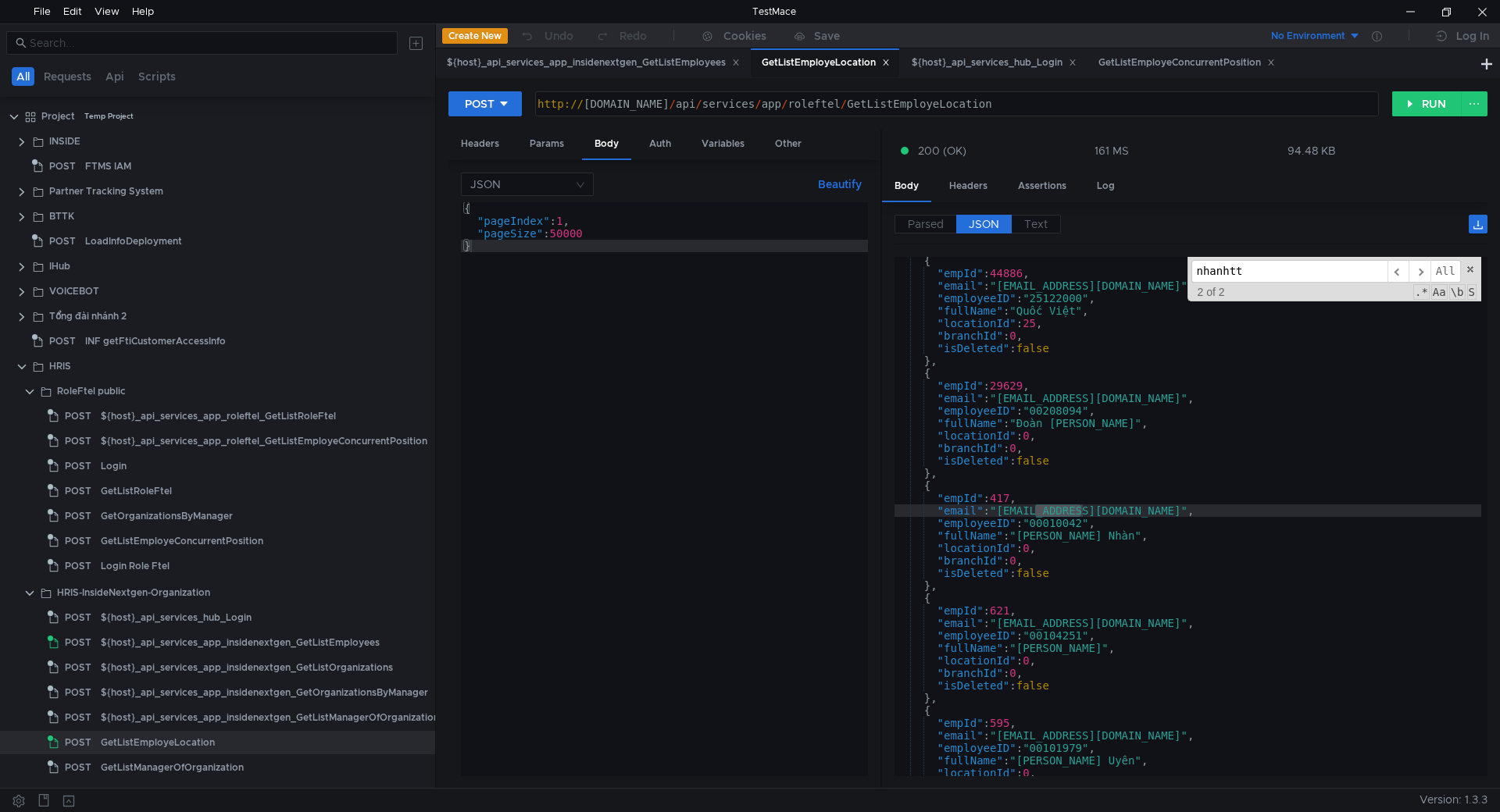
click at [1052, 532] on div "{ "empId" : 44886 , "email" : "[EMAIL_ADDRESS][DOMAIN_NAME]" , "employeeID" : "…" at bounding box center [1188, 527] width 587 height 545
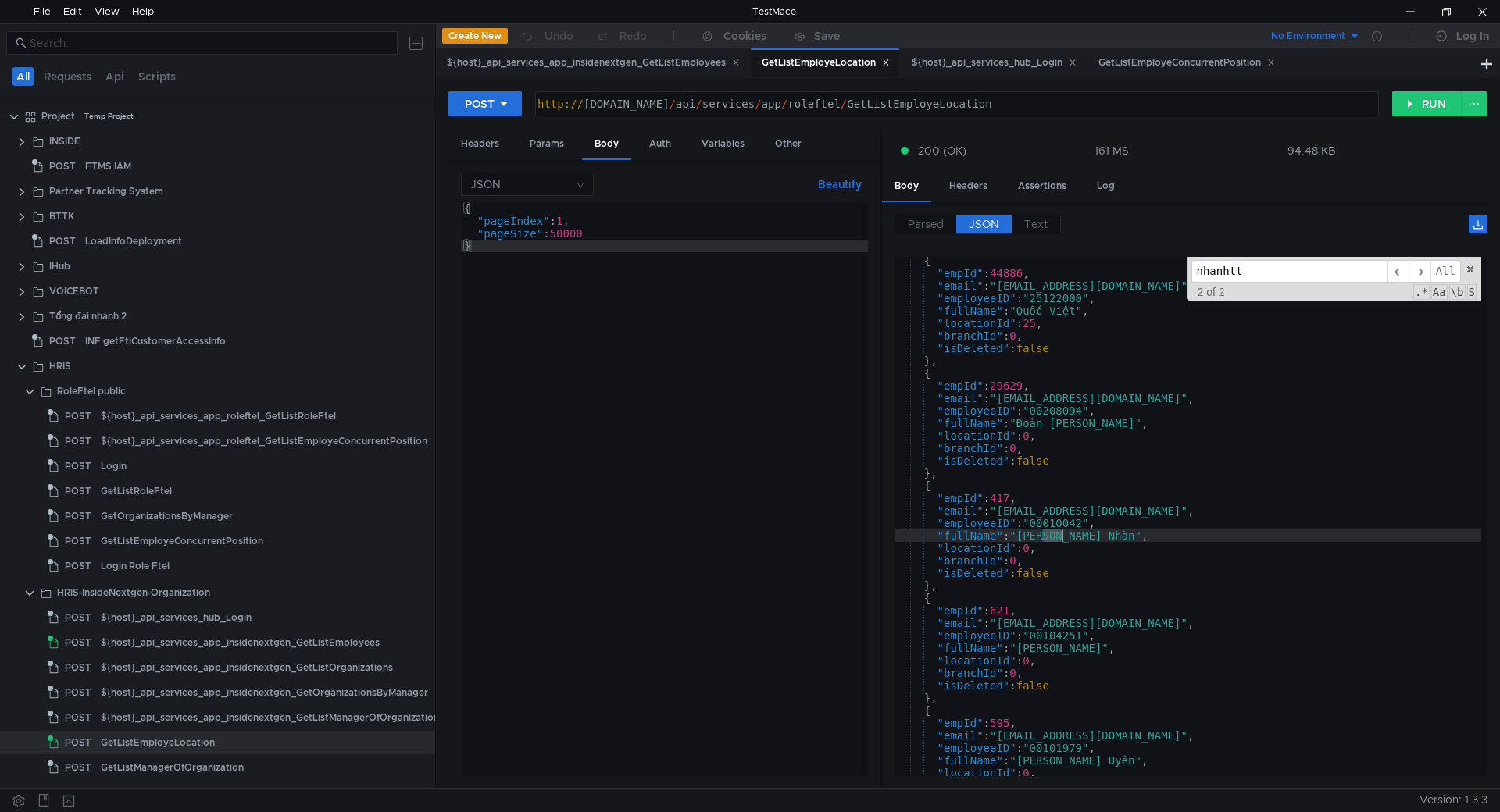
drag, startPoint x: 1052, startPoint y: 532, endPoint x: 996, endPoint y: 572, distance: 68.8
click at [1053, 533] on div "{ "empId" : 44886 , "email" : "[EMAIL_ADDRESS][DOMAIN_NAME]" , "employeeID" : "…" at bounding box center [1188, 527] width 587 height 545
click at [1053, 525] on div "{ "empId" : 44886 , "email" : "[EMAIL_ADDRESS][DOMAIN_NAME]" , "employeeID" : "…" at bounding box center [1188, 527] width 587 height 545
drag, startPoint x: 1023, startPoint y: 535, endPoint x: 1133, endPoint y: 532, distance: 110.0
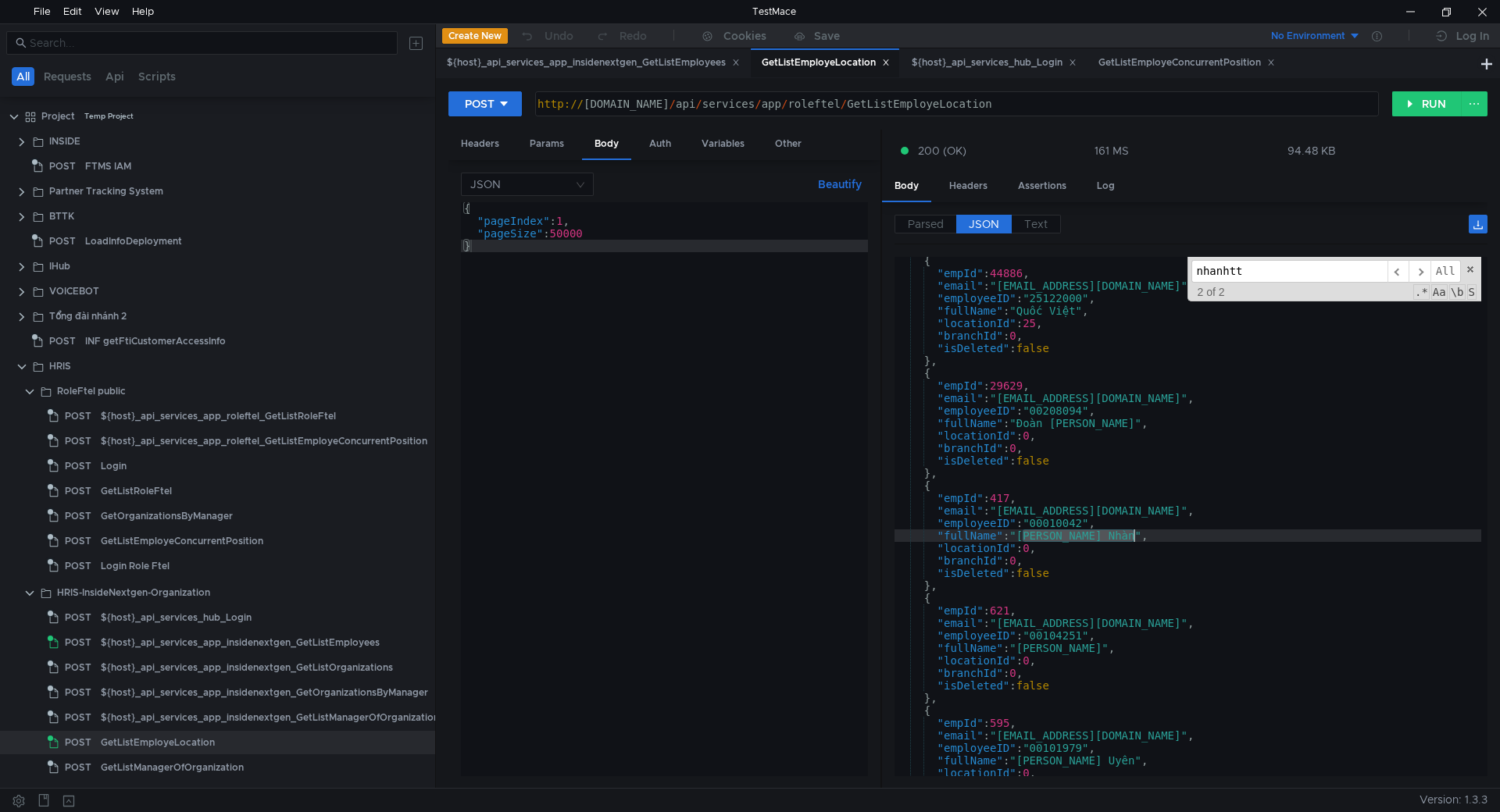
click at [1133, 532] on div "{ "empId" : 44886 , "email" : "[EMAIL_ADDRESS][DOMAIN_NAME]" , "employeeID" : "…" at bounding box center [1188, 527] width 587 height 545
type textarea ""fullName": "[PERSON_NAME]","
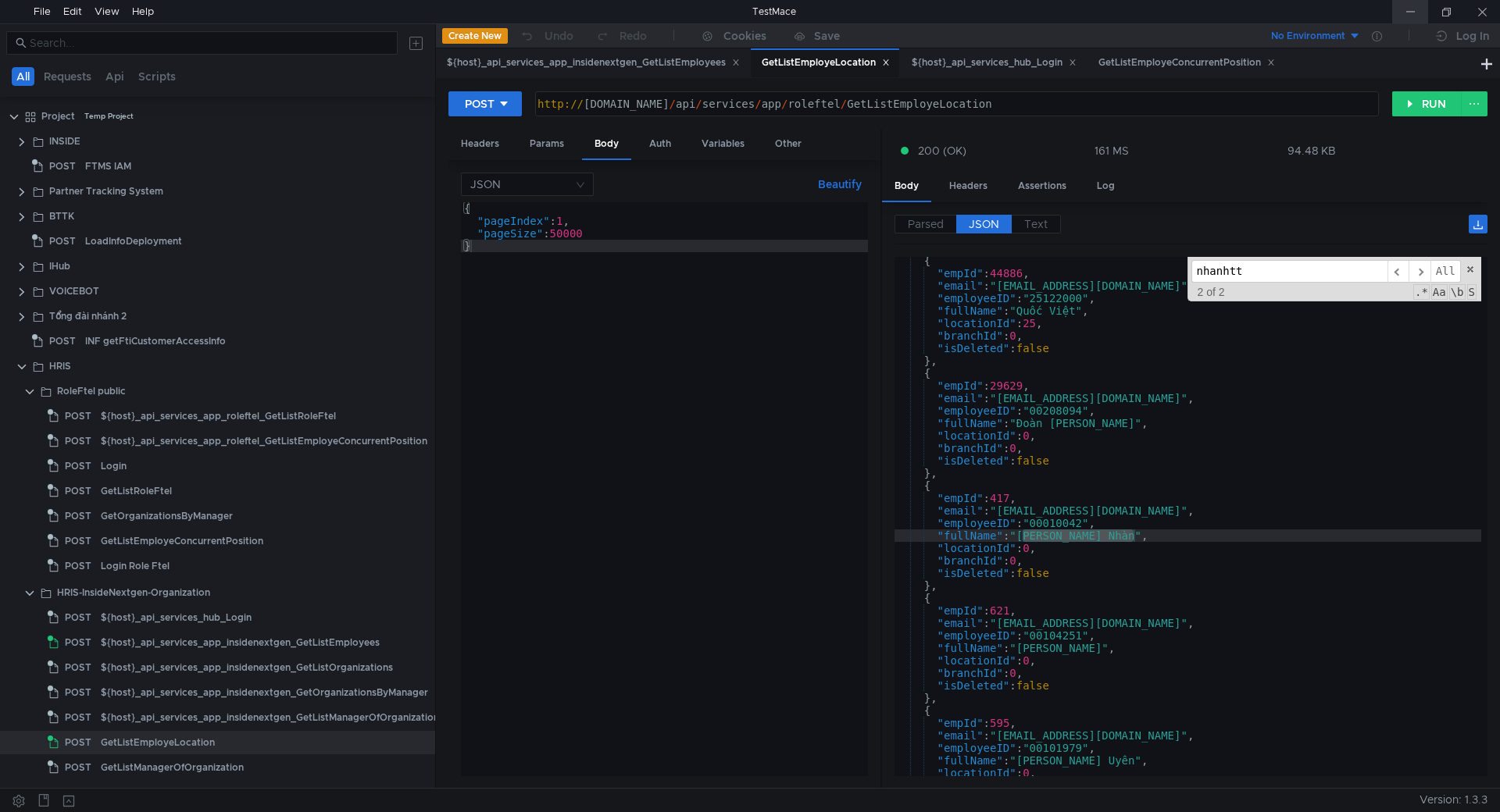
click at [1400, 11] on div at bounding box center [1410, 12] width 36 height 24
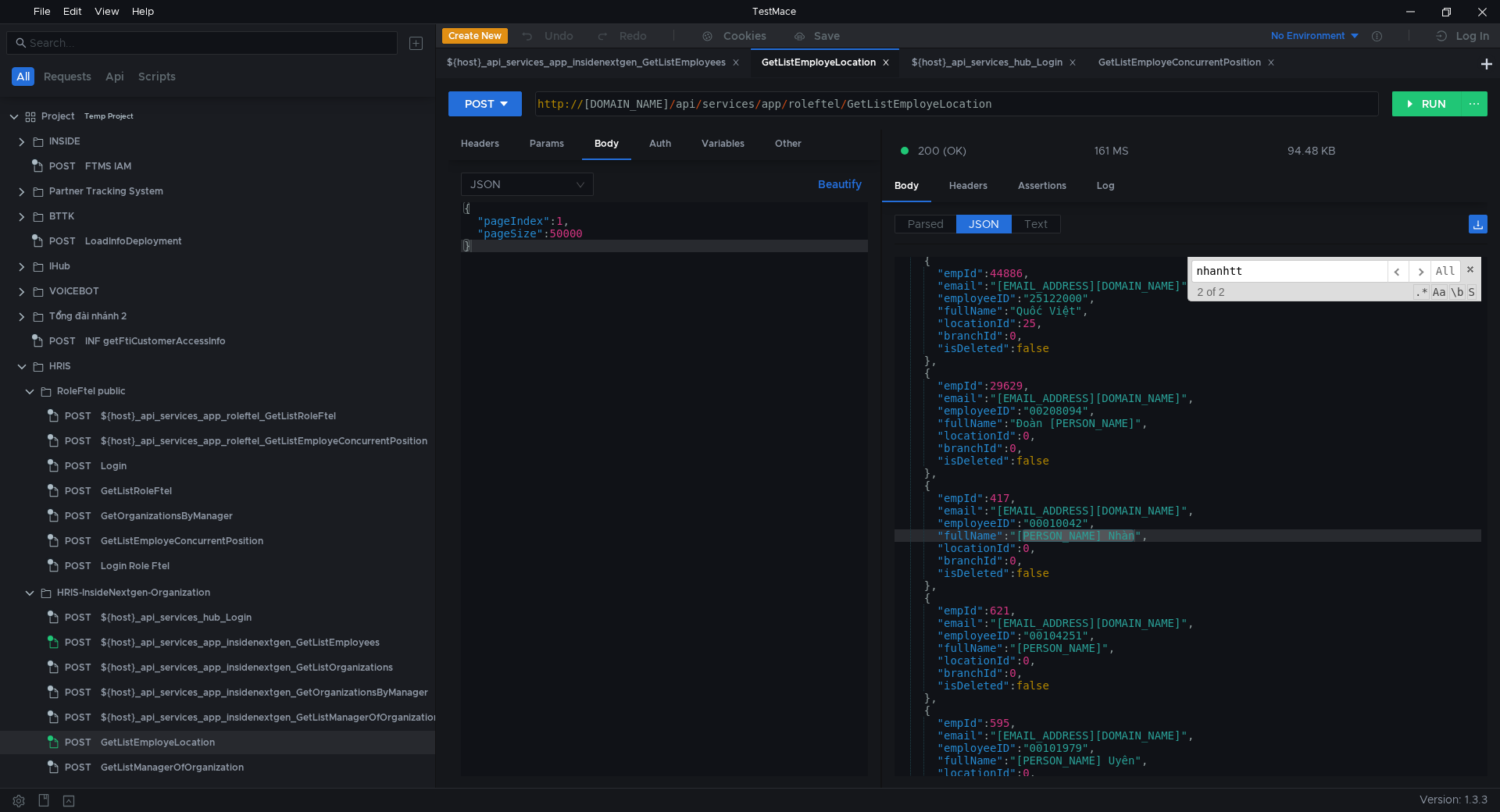
click at [1316, 268] on input "nhanhtt" at bounding box center [1289, 271] width 196 height 23
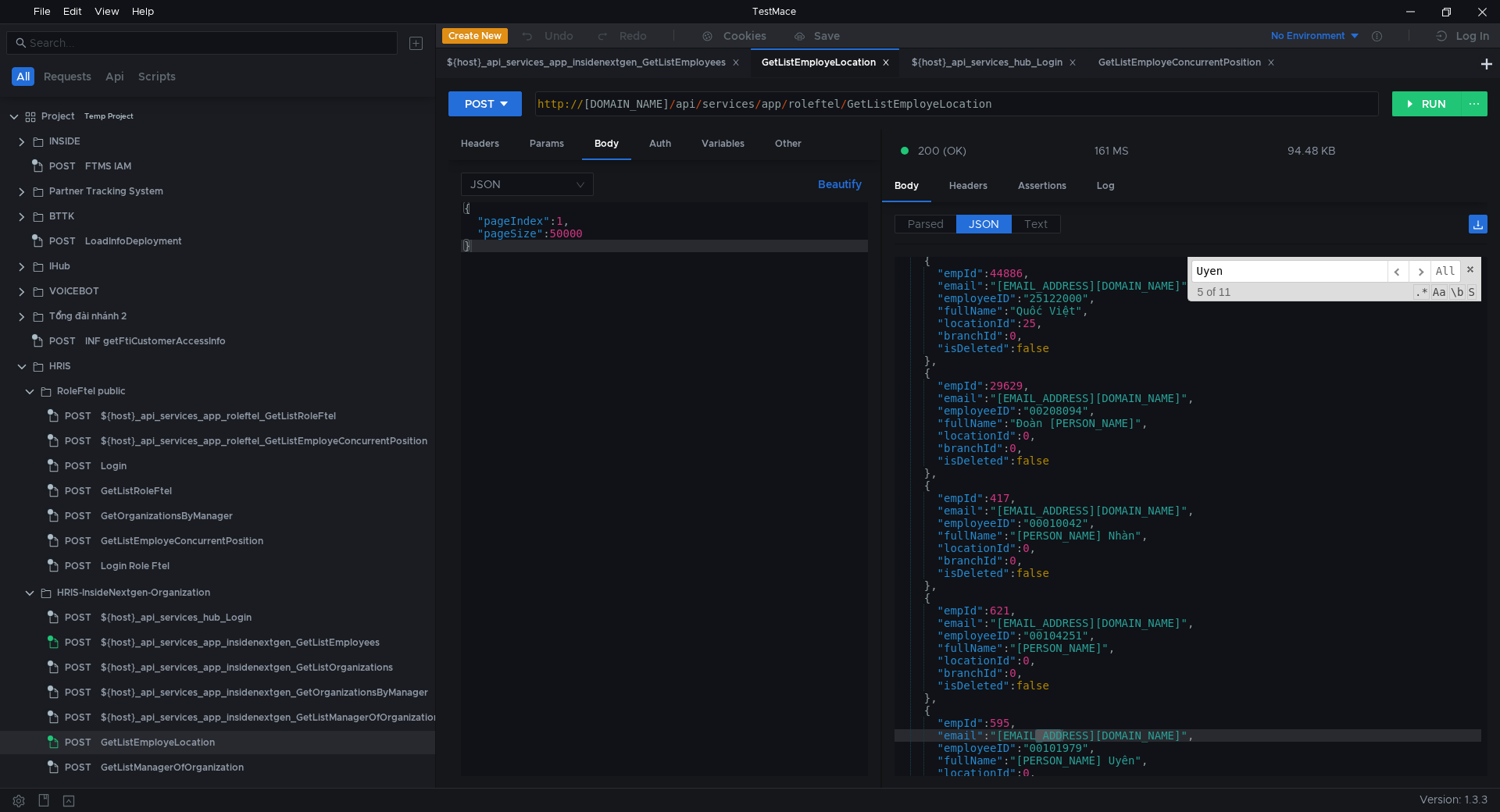
click at [1258, 272] on input "Uyen" at bounding box center [1289, 271] width 196 height 23
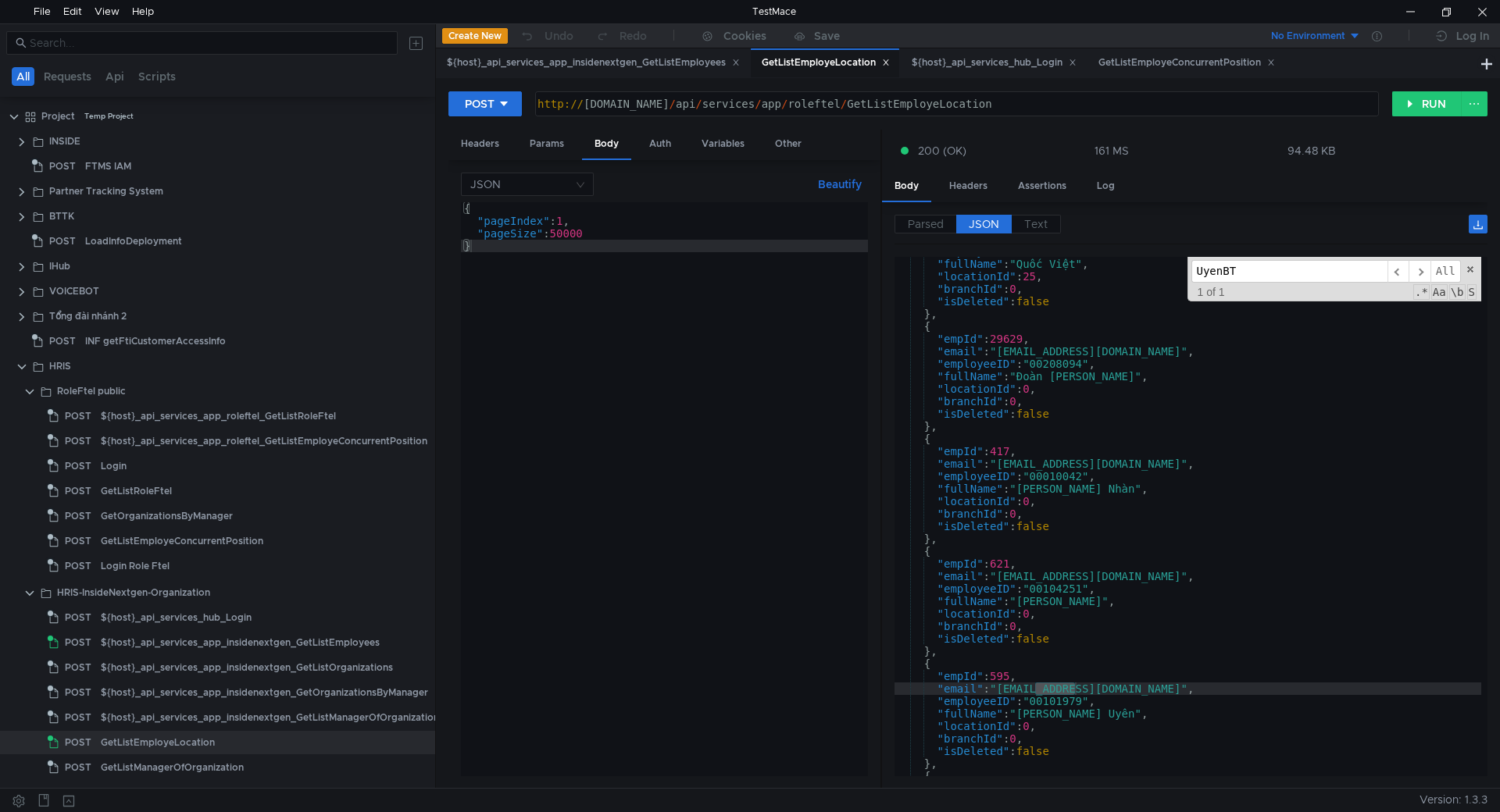
scroll to position [10379, 0]
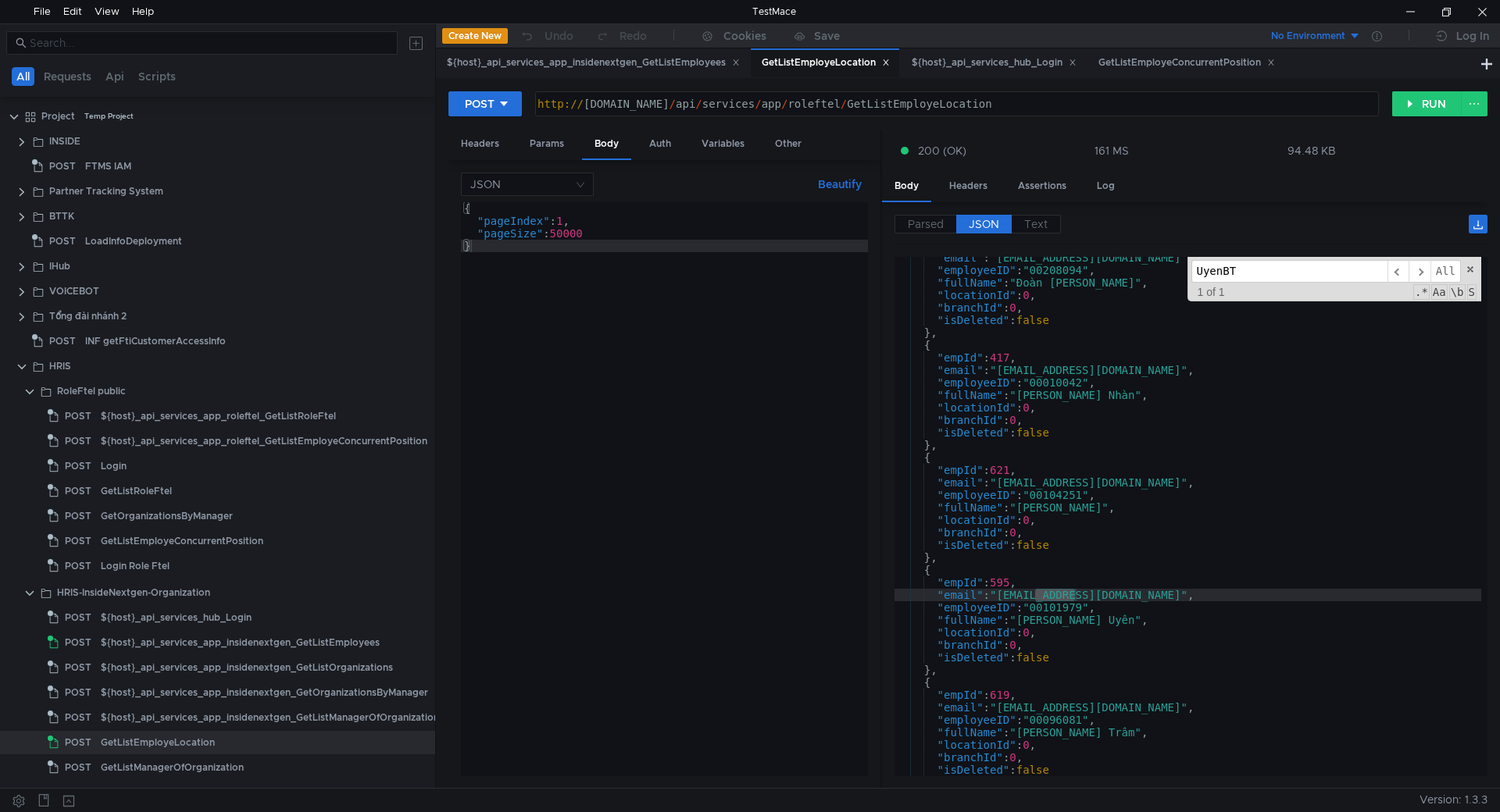
type input "UyenBT"
click at [1064, 597] on div ""email" : "[EMAIL_ADDRESS][DOMAIN_NAME]" , "employeeID" : "00208094" , "fullNam…" at bounding box center [1188, 517] width 587 height 519
click at [1064, 597] on div ""email" : "[EMAIL_ADDRESS][DOMAIN_NAME]" , "employeeID" : "00208094" , "fullNam…" at bounding box center [1188, 524] width 587 height 545
click at [1048, 597] on div ""email" : "[EMAIL_ADDRESS][DOMAIN_NAME]" , "employeeID" : "00208094" , "fullNam…" at bounding box center [1188, 517] width 587 height 519
drag, startPoint x: 1035, startPoint y: 595, endPoint x: 1076, endPoint y: 595, distance: 41.0
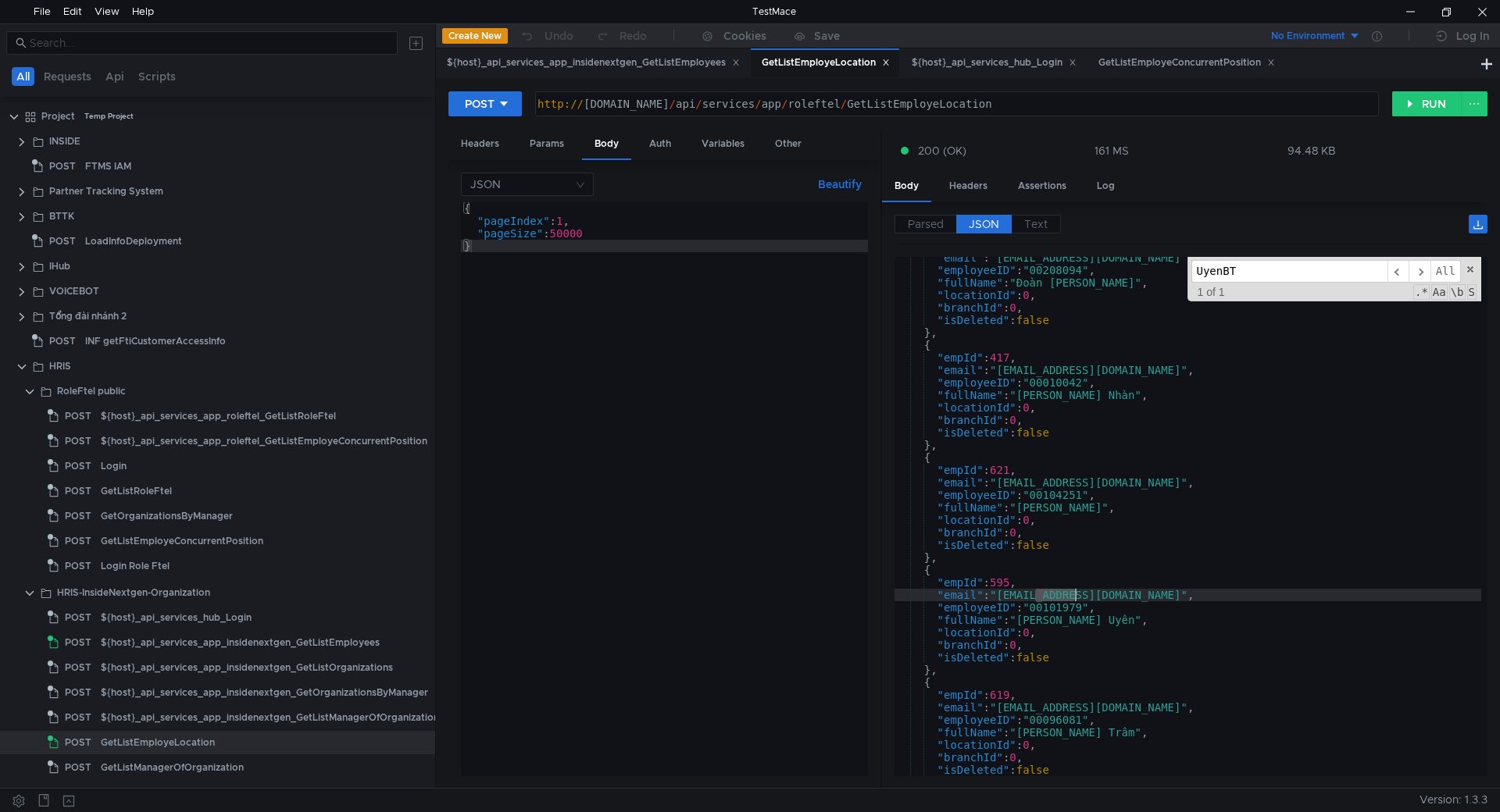
click at [1076, 595] on div ""email" : "[EMAIL_ADDRESS][DOMAIN_NAME]" , "employeeID" : "00208094" , "fullNam…" at bounding box center [1188, 524] width 587 height 545
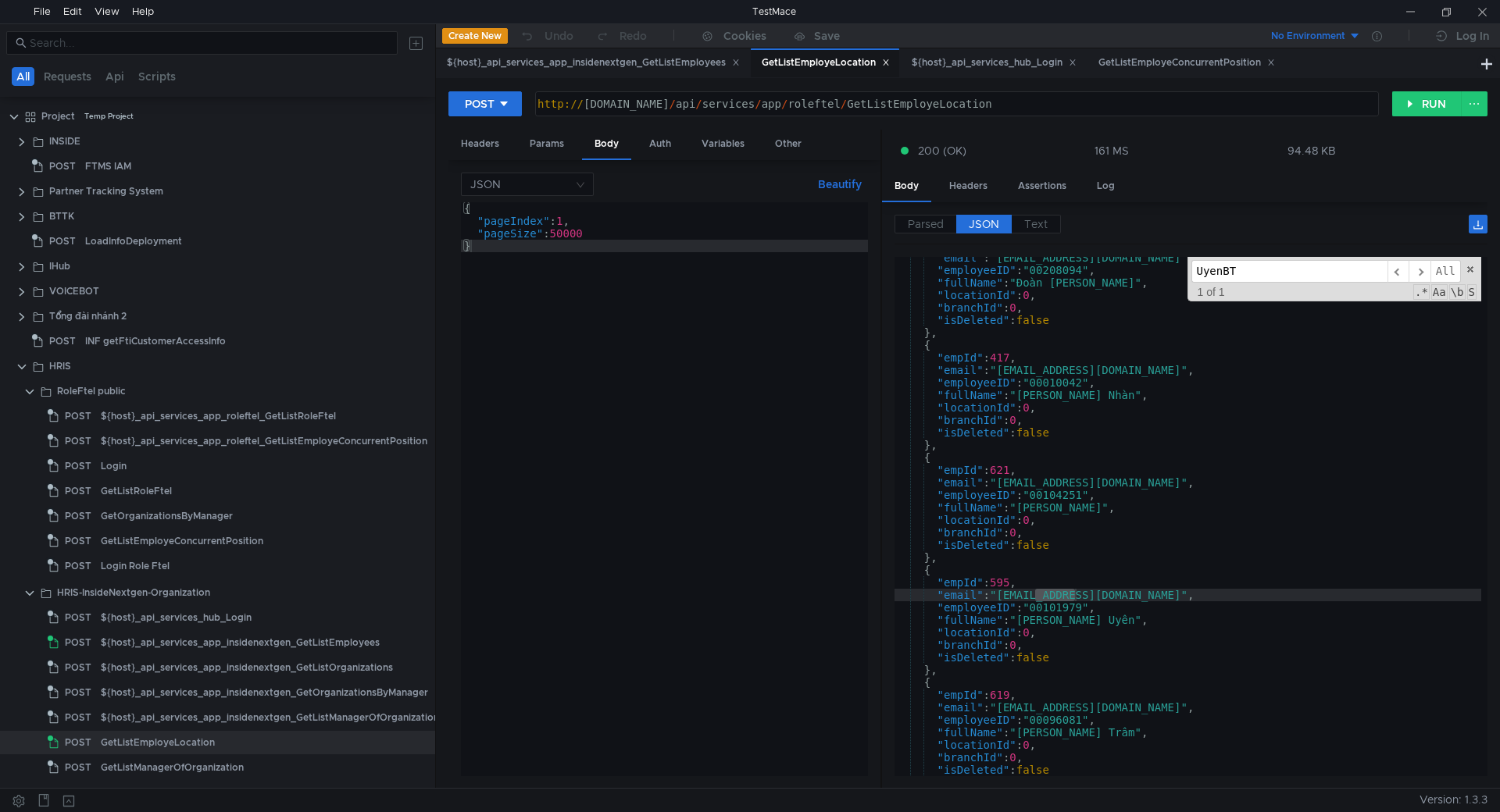
click at [1057, 619] on div ""email" : "[EMAIL_ADDRESS][DOMAIN_NAME]" , "employeeID" : "00208094" , "fullNam…" at bounding box center [1188, 524] width 587 height 545
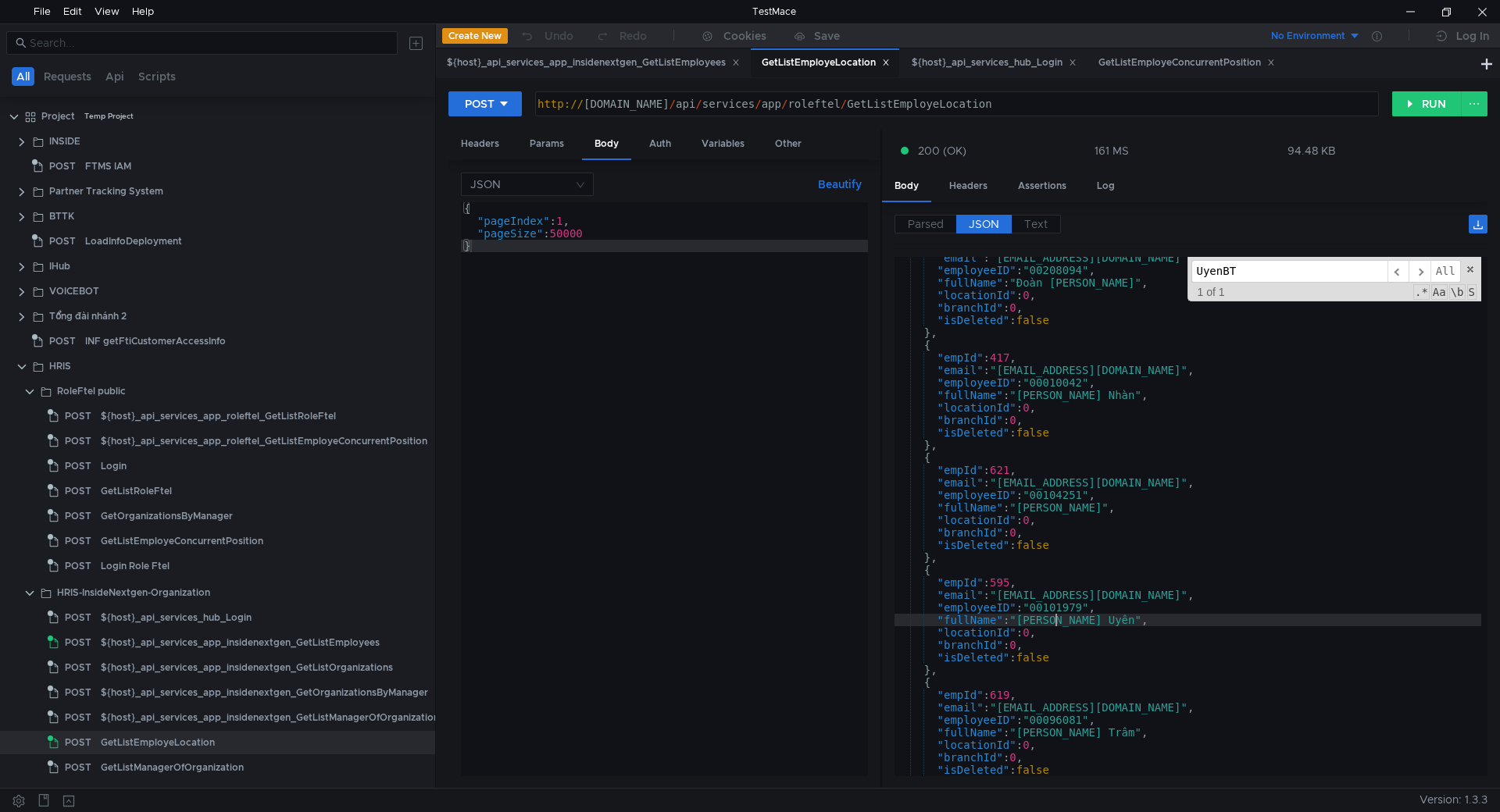
click at [1057, 619] on div ""email" : "[EMAIL_ADDRESS][DOMAIN_NAME]" , "employeeID" : "00208094" , "fullNam…" at bounding box center [1188, 524] width 587 height 545
click at [1058, 614] on div ""email" : "[EMAIL_ADDRESS][DOMAIN_NAME]" , "employeeID" : "00208094" , "fullNam…" at bounding box center [1188, 517] width 587 height 519
click at [1058, 614] on div ""email" : "[EMAIL_ADDRESS][DOMAIN_NAME]" , "employeeID" : "00208094" , "fullNam…" at bounding box center [1188, 524] width 587 height 545
click at [1058, 611] on div ""email" : "[EMAIL_ADDRESS][DOMAIN_NAME]" , "employeeID" : "00208094" , "fullNam…" at bounding box center [1188, 524] width 587 height 545
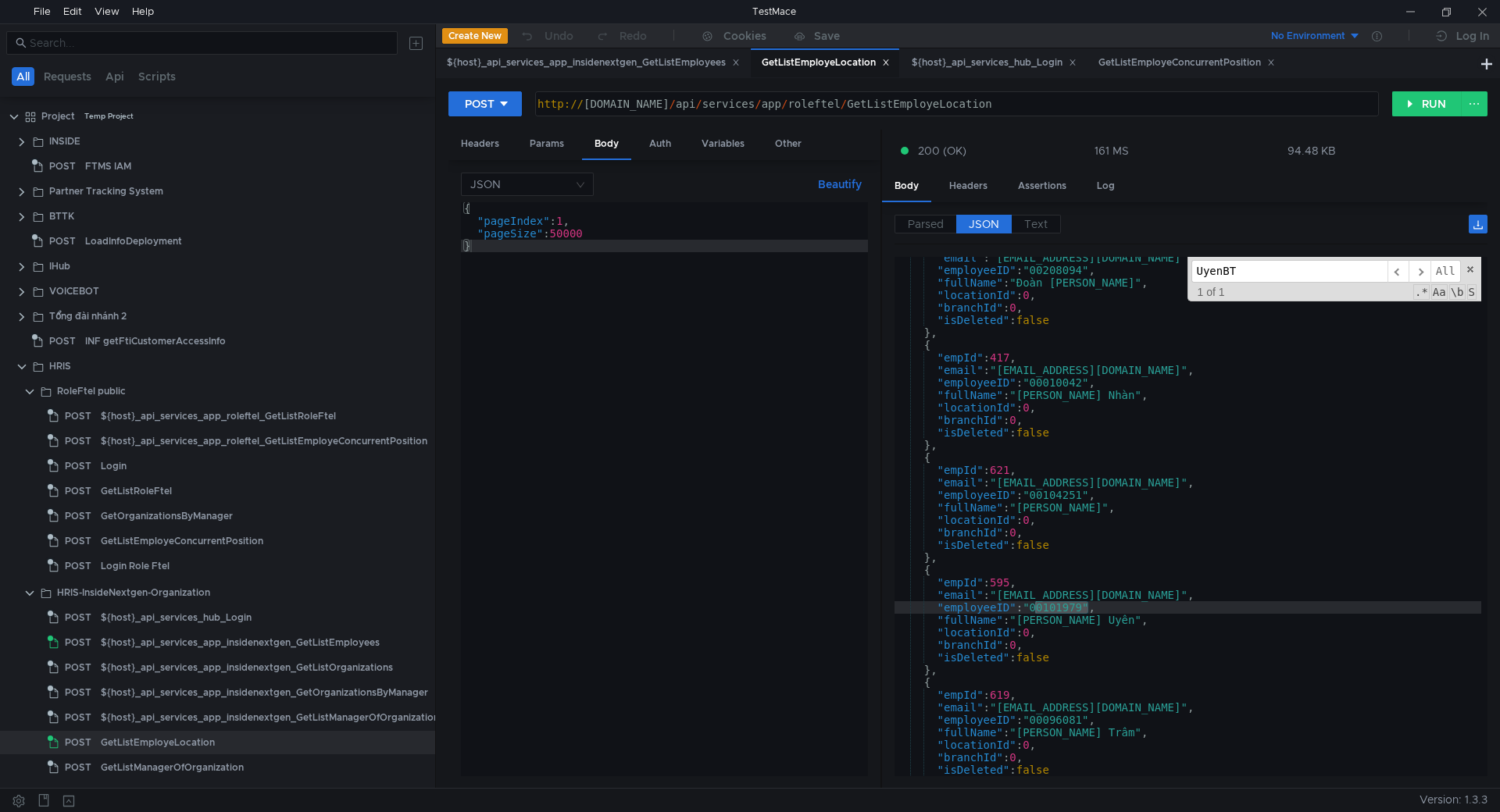
click at [1027, 620] on div ""email" : "[EMAIL_ADDRESS][DOMAIN_NAME]" , "employeeID" : "00208094" , "fullNam…" at bounding box center [1188, 524] width 587 height 545
type textarea ""fullName": "[PERSON_NAME]","
click at [1027, 620] on div ""email" : "[EMAIL_ADDRESS][DOMAIN_NAME]" , "employeeID" : "00208094" , "fullNam…" at bounding box center [1188, 524] width 587 height 545
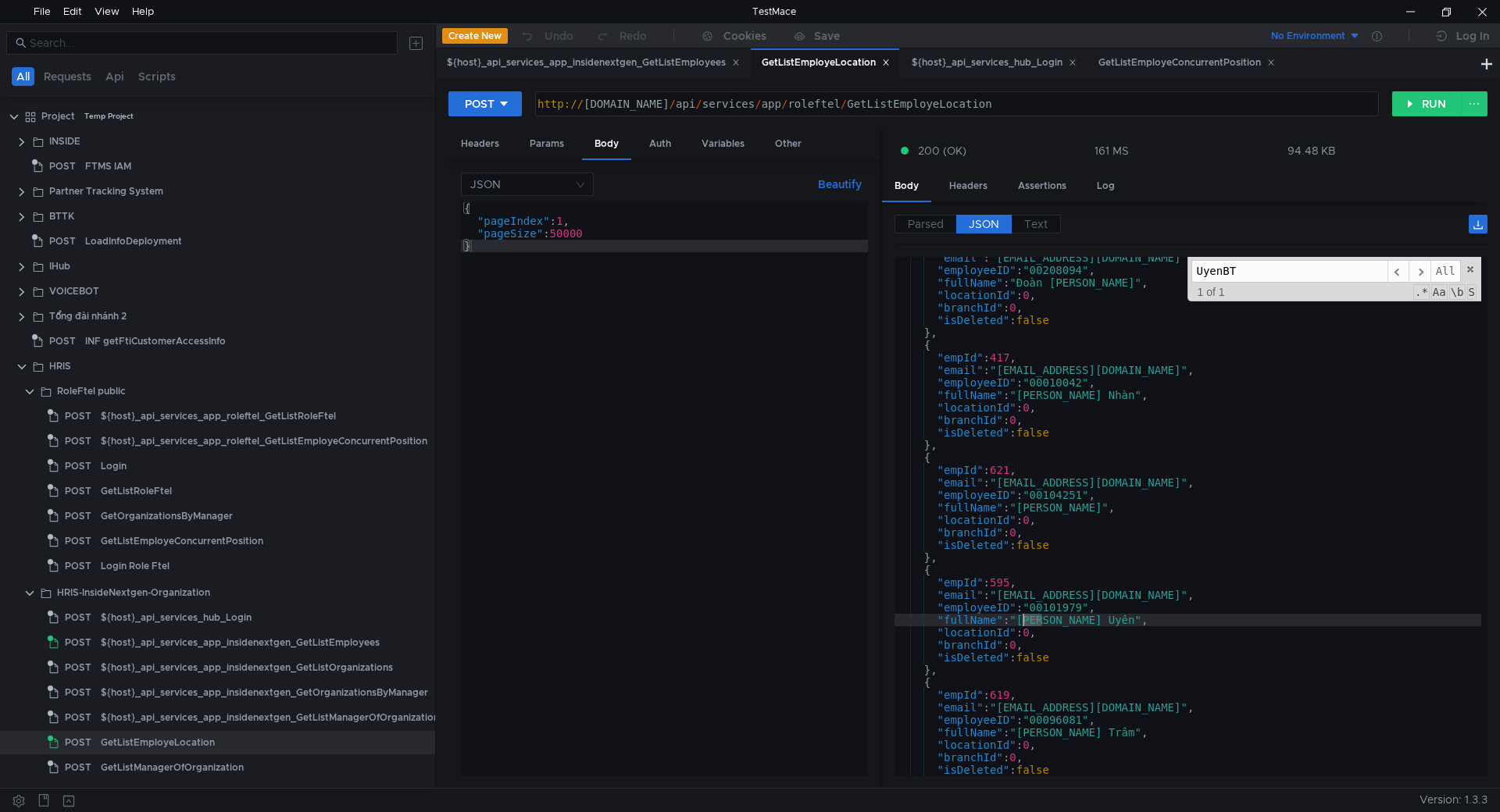
click at [1021, 620] on div ""email" : "[EMAIL_ADDRESS][DOMAIN_NAME]" , "employeeID" : "00208094" , "fullNam…" at bounding box center [1188, 517] width 587 height 519
click at [1107, 621] on div ""email" : "[EMAIL_ADDRESS][DOMAIN_NAME]" , "employeeID" : "00208094" , "fullNam…" at bounding box center [1188, 524] width 587 height 545
drag, startPoint x: 1429, startPoint y: 5, endPoint x: 1404, endPoint y: 6, distance: 25.0
click at [1412, 17] on div at bounding box center [1446, 12] width 108 height 24
click at [1404, 6] on div at bounding box center [1410, 12] width 36 height 24
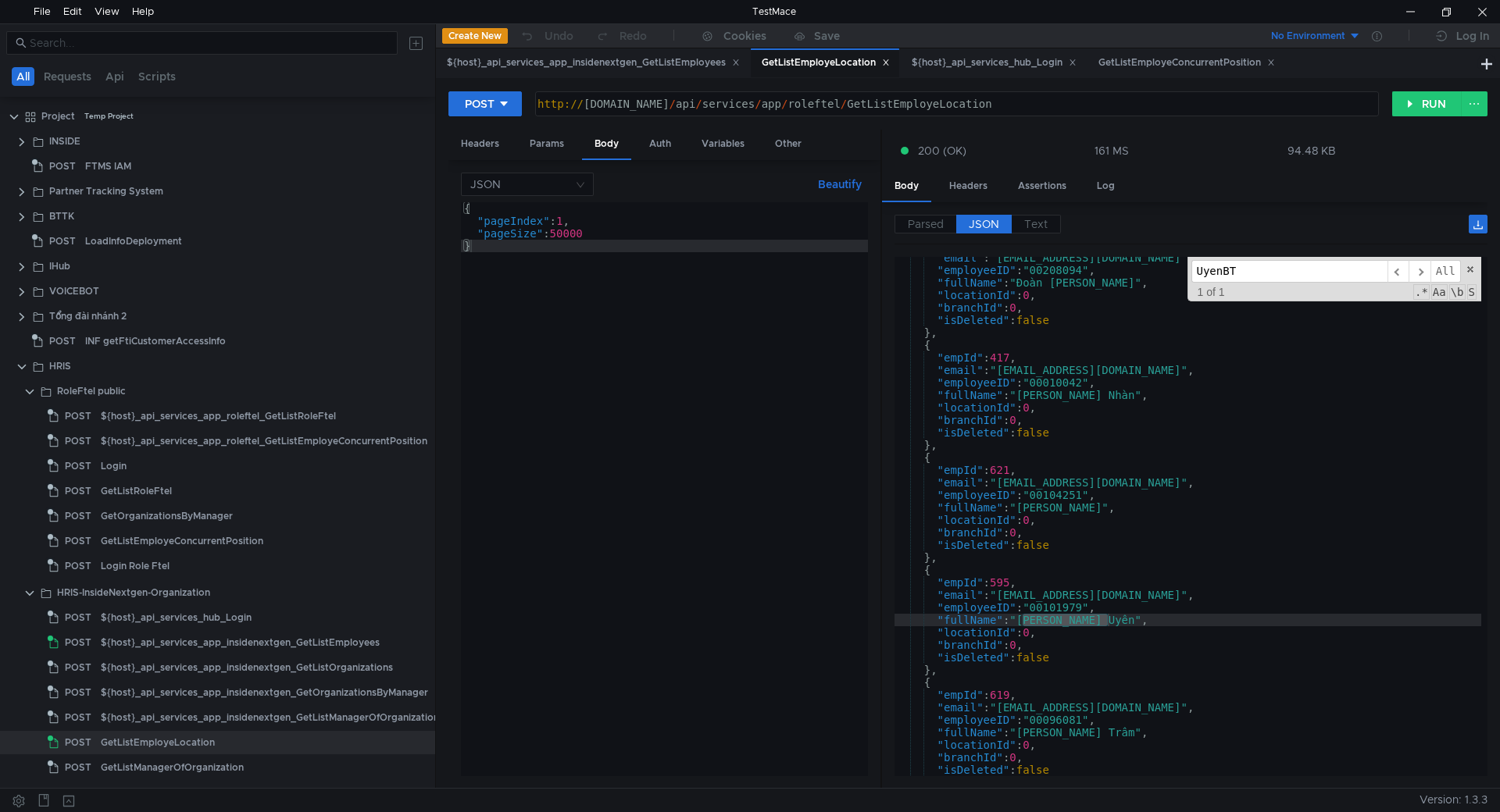
click at [1265, 272] on input "UyenBT" at bounding box center [1289, 271] width 196 height 23
paste input "DaoTTH3"
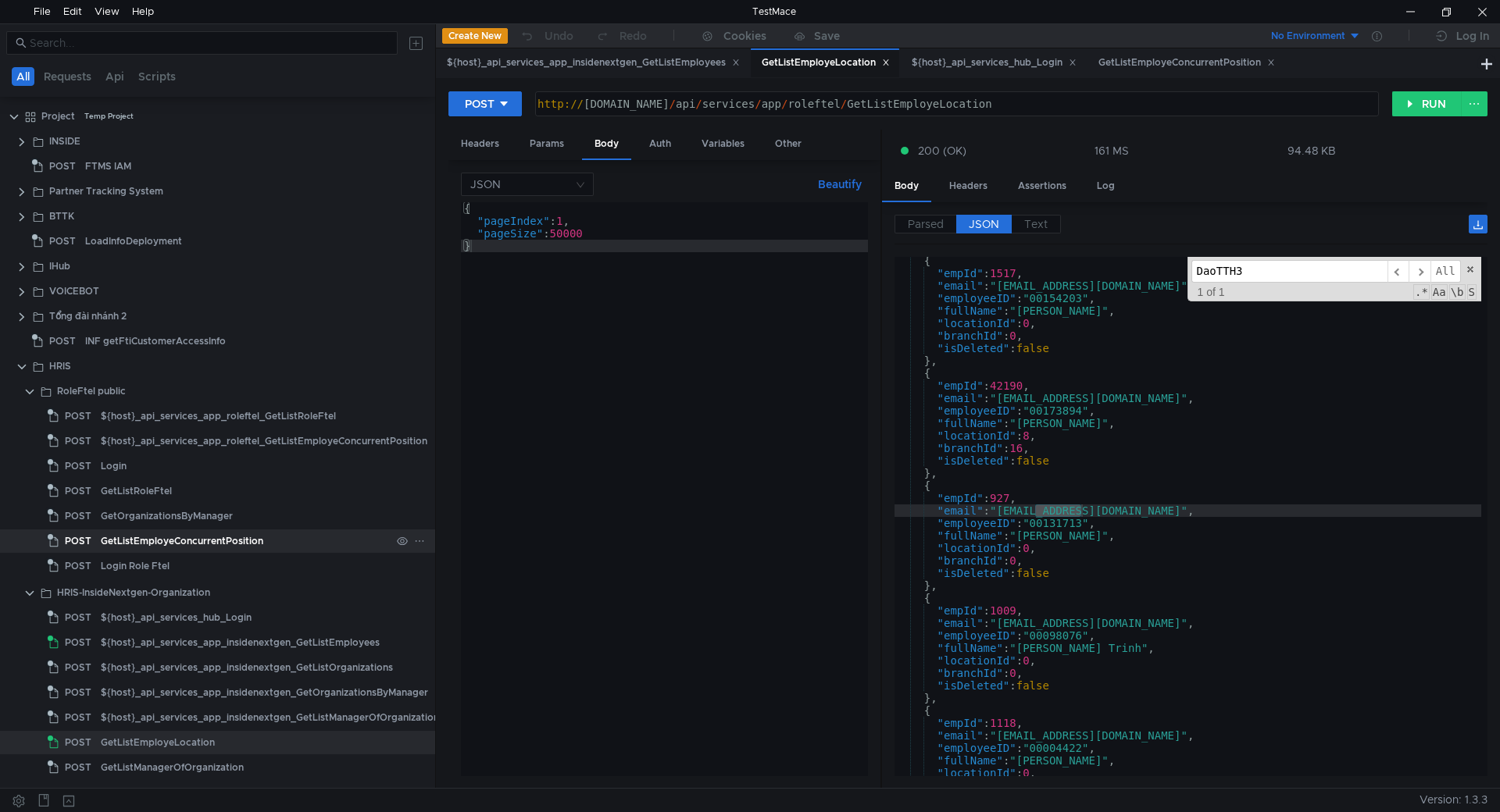
type input "DaoTTH3"
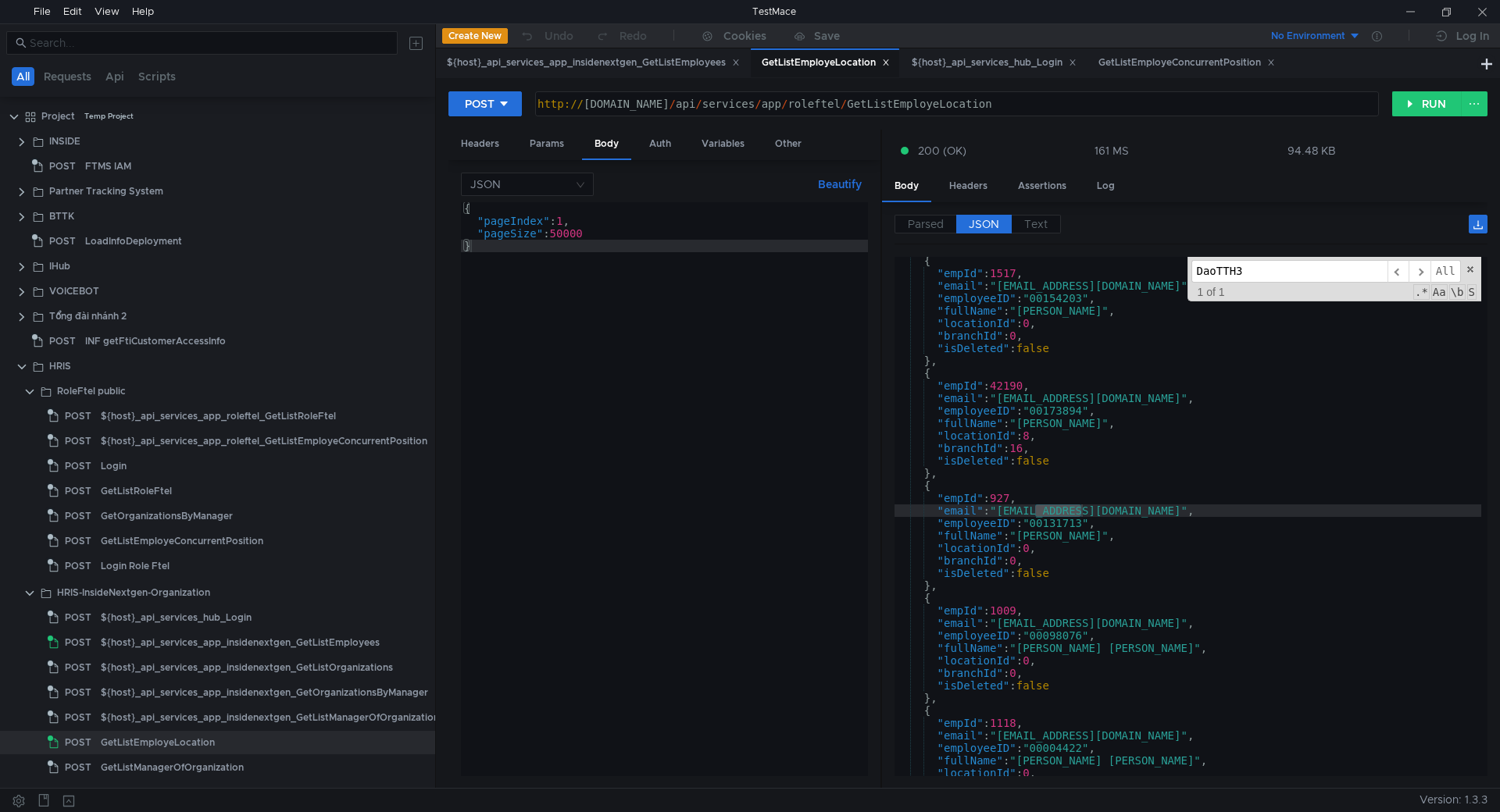
scroll to position [10968, 0]
click at [1051, 525] on div "{ "empId" : 1517 , "email" : "stag_NhuDTH5@fpt.com" , "employeeID" : "00154203"…" at bounding box center [1188, 527] width 587 height 545
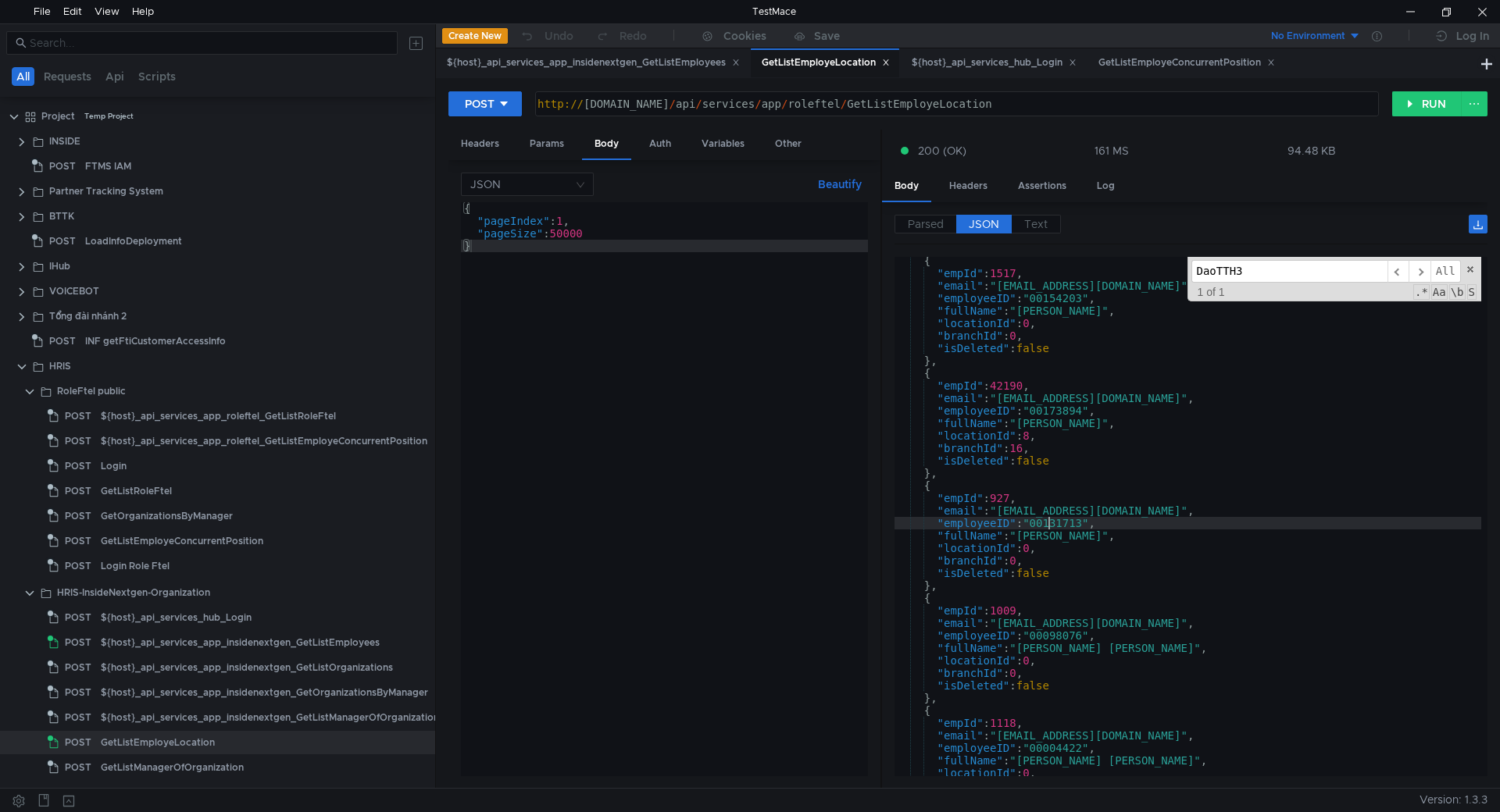
click at [1051, 525] on div "{ "empId" : 1517 , "email" : "stag_NhuDTH5@fpt.com" , "employeeID" : "00154203"…" at bounding box center [1188, 527] width 587 height 545
drag, startPoint x: 1024, startPoint y: 535, endPoint x: 1131, endPoint y: 535, distance: 107.0
click at [1131, 535] on div "{ "empId" : 1517 , "email" : "stag_NhuDTH5@fpt.com" , "employeeID" : "00154203"…" at bounding box center [1188, 527] width 587 height 545
type textarea ""fullName": "Trần Thị Hồng Đào","
click at [1392, 8] on div at bounding box center [1410, 12] width 36 height 24
